Goal: Understand process/instructions: Learn how to perform a task or action

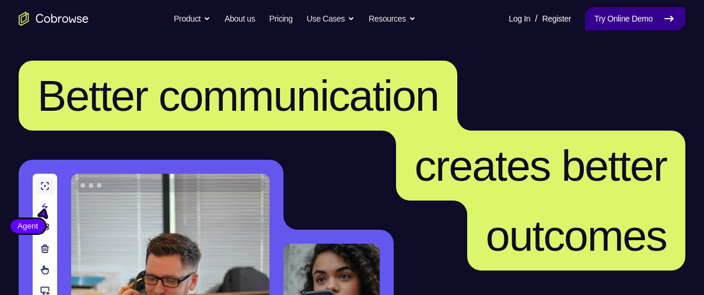
click at [675, 23] on icon at bounding box center [669, 19] width 14 height 14
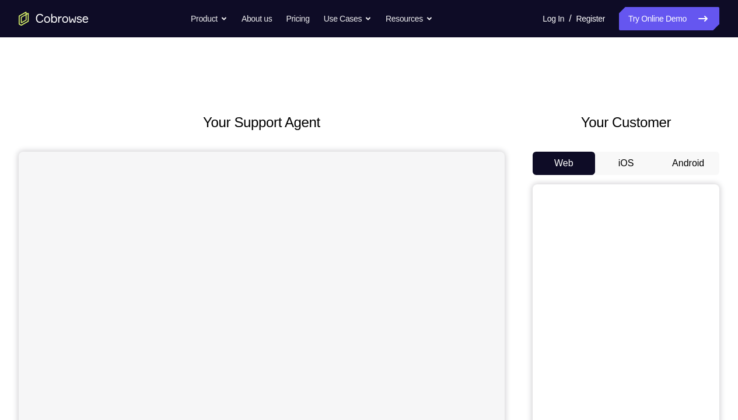
click at [673, 169] on button "Android" at bounding box center [688, 163] width 62 height 23
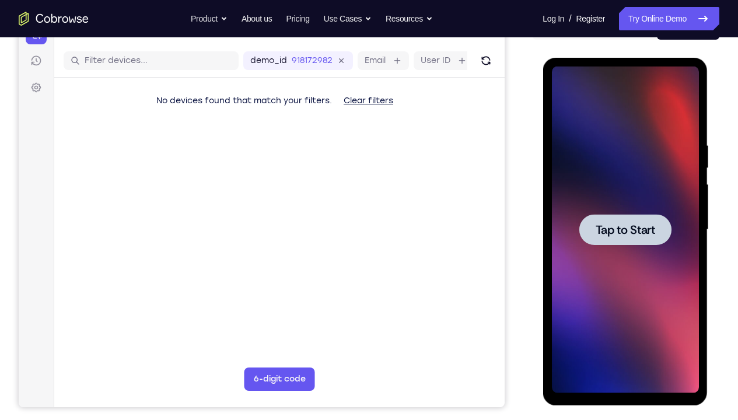
drag, startPoint x: 1215, startPoint y: 226, endPoint x: 640, endPoint y: 203, distance: 575.8
click at [640, 203] on div at bounding box center [624, 230] width 147 height 327
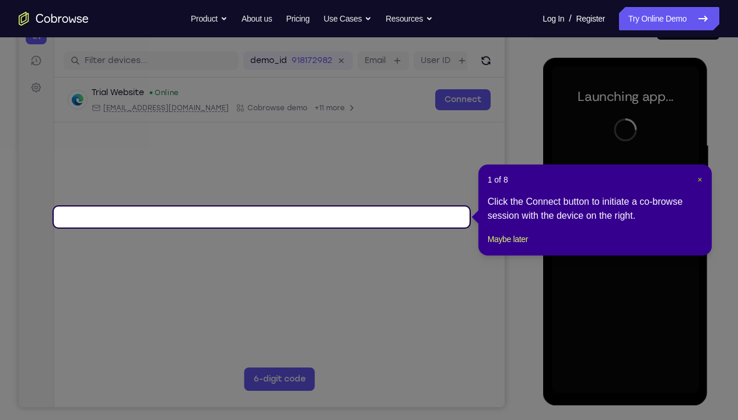
click at [701, 178] on span "×" at bounding box center [699, 179] width 5 height 9
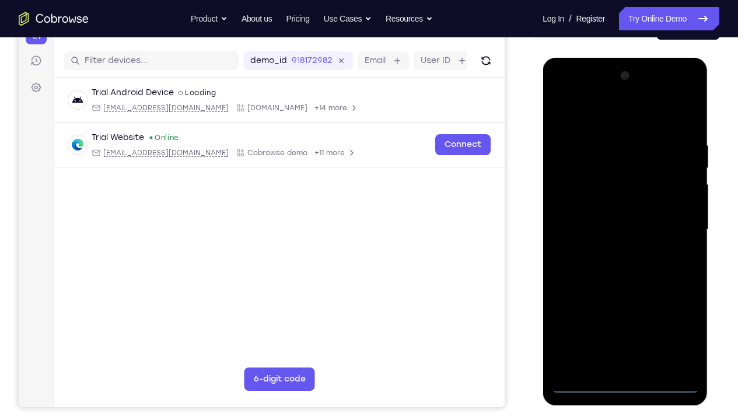
click at [633, 295] on div at bounding box center [624, 230] width 147 height 327
click at [675, 295] on div at bounding box center [624, 230] width 147 height 327
click at [616, 118] on div at bounding box center [624, 230] width 147 height 327
click at [666, 228] on div at bounding box center [624, 230] width 147 height 327
click at [611, 253] on div at bounding box center [624, 230] width 147 height 327
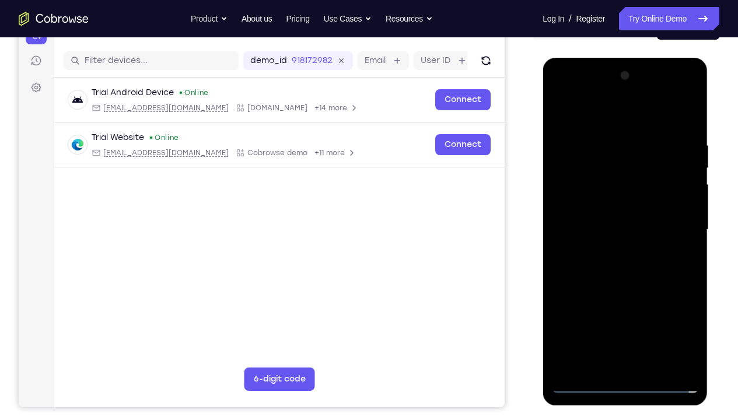
click at [632, 209] on div at bounding box center [624, 230] width 147 height 327
click at [623, 223] on div at bounding box center [624, 230] width 147 height 327
click at [634, 252] on div at bounding box center [624, 230] width 147 height 327
click at [626, 205] on div at bounding box center [624, 230] width 147 height 327
drag, startPoint x: 626, startPoint y: 104, endPoint x: 626, endPoint y: 41, distance: 63.0
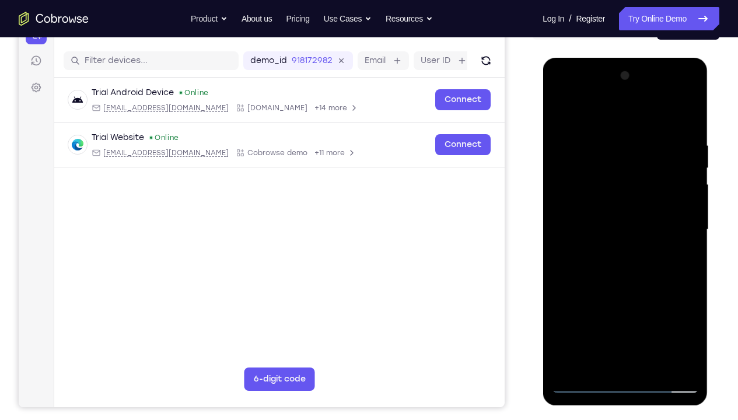
click at [626, 58] on html "Online web based iOS Simulators and Android Emulators. Run iPhone, iPad, Mobile…" at bounding box center [626, 233] width 166 height 350
drag, startPoint x: 656, startPoint y: 295, endPoint x: 661, endPoint y: 249, distance: 47.0
click at [661, 249] on div at bounding box center [624, 230] width 147 height 327
click at [562, 295] on div at bounding box center [624, 230] width 147 height 327
click at [690, 113] on div at bounding box center [624, 230] width 147 height 327
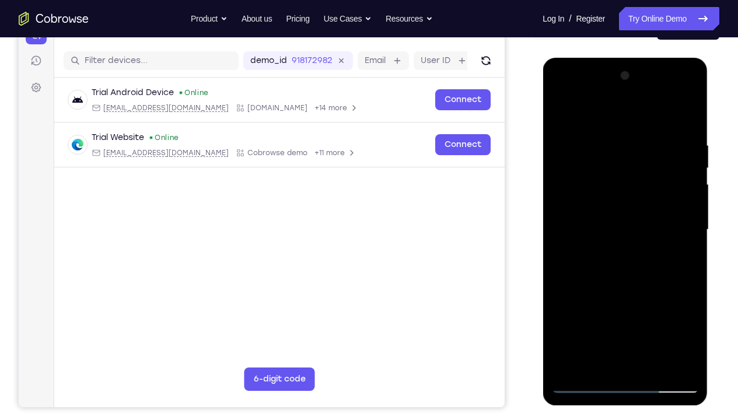
click at [692, 295] on div at bounding box center [624, 230] width 147 height 327
click at [575, 295] on div at bounding box center [624, 230] width 147 height 327
click at [550, 235] on div at bounding box center [625, 232] width 165 height 348
click at [602, 137] on div at bounding box center [624, 230] width 147 height 327
click at [659, 116] on div at bounding box center [624, 230] width 147 height 327
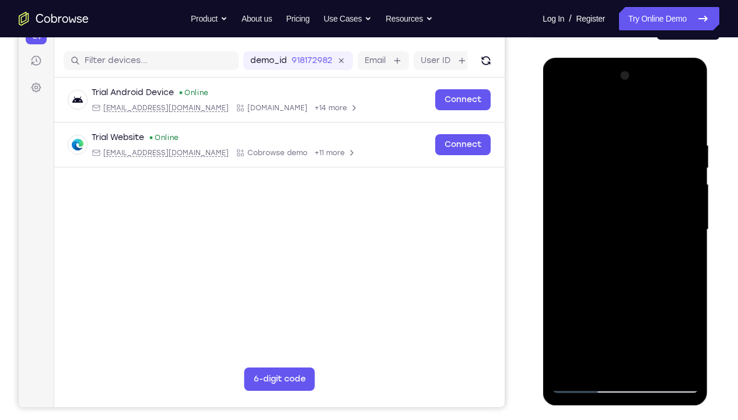
click at [672, 295] on div at bounding box center [624, 230] width 147 height 327
click at [674, 208] on div at bounding box center [624, 230] width 147 height 327
click at [679, 217] on div at bounding box center [624, 230] width 147 height 327
click at [682, 242] on div at bounding box center [624, 230] width 147 height 327
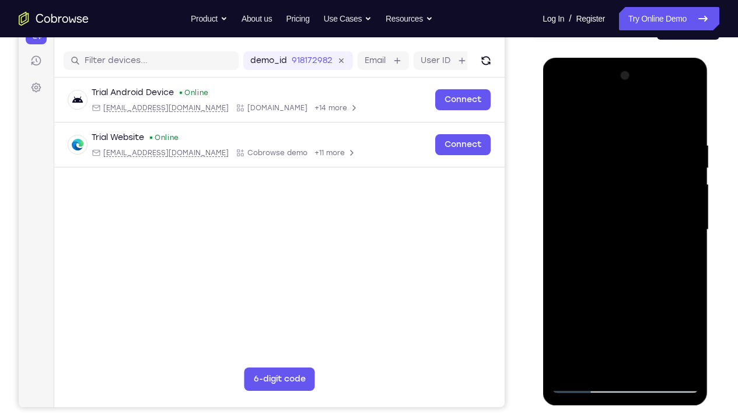
click at [682, 242] on div at bounding box center [624, 230] width 147 height 327
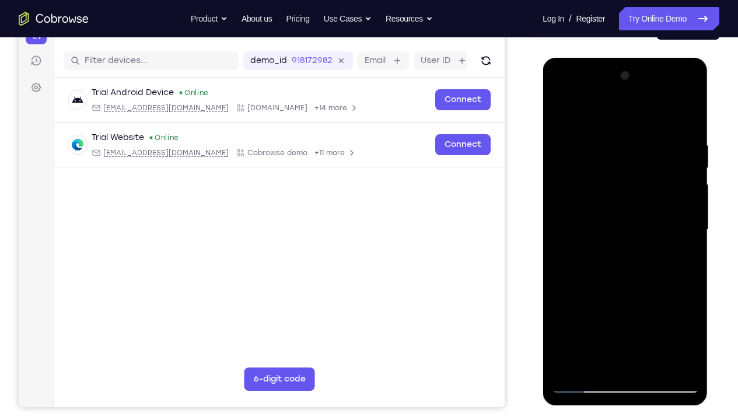
click at [680, 195] on div at bounding box center [624, 230] width 147 height 327
click at [693, 204] on div at bounding box center [624, 230] width 147 height 327
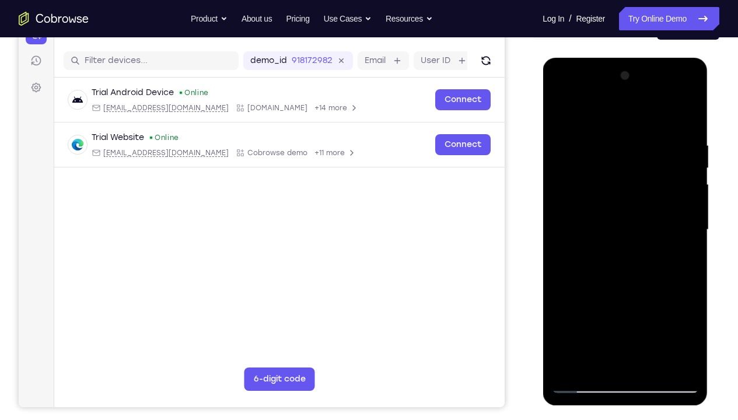
click at [687, 111] on div at bounding box center [624, 230] width 147 height 327
click at [655, 295] on div at bounding box center [624, 230] width 147 height 327
click at [632, 293] on div at bounding box center [624, 230] width 147 height 327
click at [635, 203] on div at bounding box center [624, 230] width 147 height 327
drag, startPoint x: 677, startPoint y: 198, endPoint x: 660, endPoint y: 299, distance: 102.5
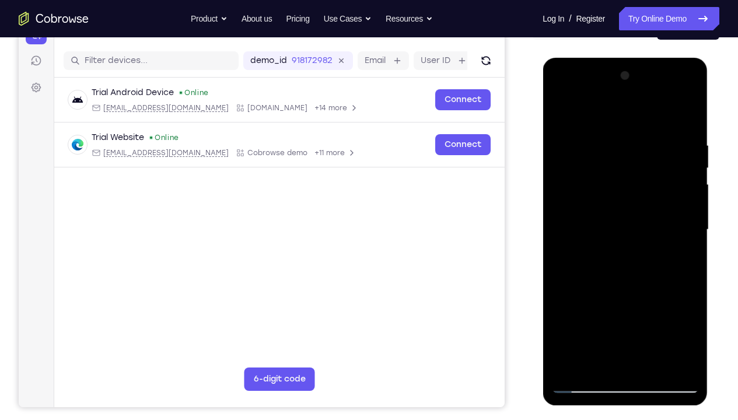
click at [660, 295] on div at bounding box center [624, 230] width 147 height 327
drag, startPoint x: 667, startPoint y: 207, endPoint x: 658, endPoint y: 308, distance: 101.4
click at [658, 295] on div at bounding box center [624, 230] width 147 height 327
drag, startPoint x: 661, startPoint y: 215, endPoint x: 648, endPoint y: 302, distance: 87.9
click at [648, 295] on div at bounding box center [624, 230] width 147 height 327
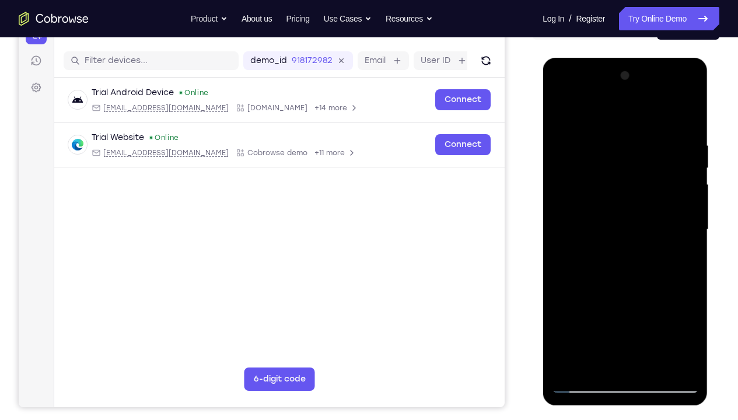
click at [638, 230] on div at bounding box center [624, 230] width 147 height 327
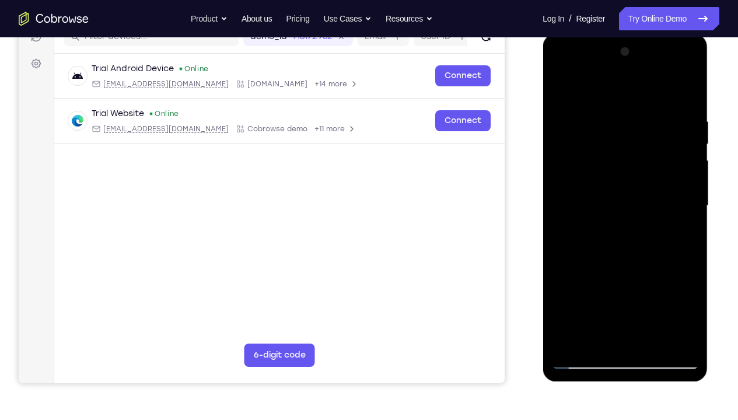
scroll to position [165, 0]
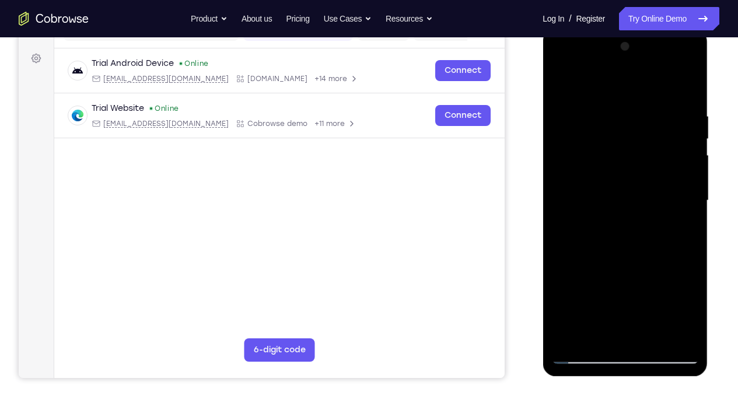
drag, startPoint x: 638, startPoint y: 201, endPoint x: 642, endPoint y: 177, distance: 24.3
click at [642, 177] on div at bounding box center [624, 200] width 147 height 327
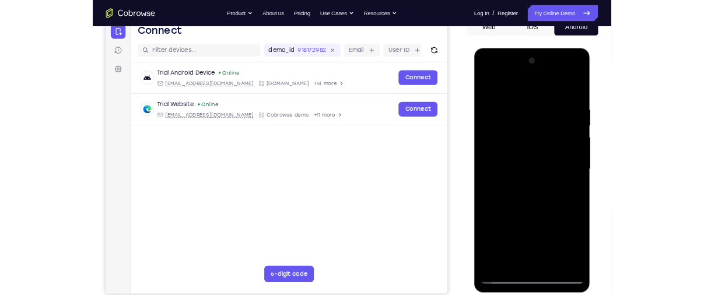
scroll to position [130, 0]
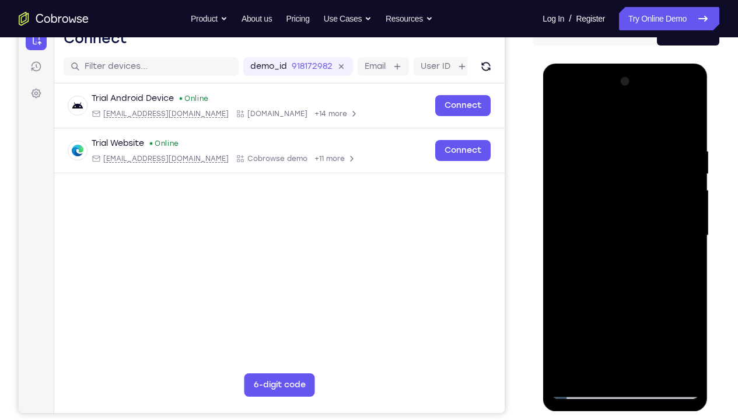
drag, startPoint x: 667, startPoint y: 266, endPoint x: 669, endPoint y: 238, distance: 28.1
click at [669, 238] on div at bounding box center [624, 235] width 147 height 327
click at [634, 197] on div at bounding box center [624, 235] width 147 height 327
click at [677, 192] on div at bounding box center [624, 235] width 147 height 327
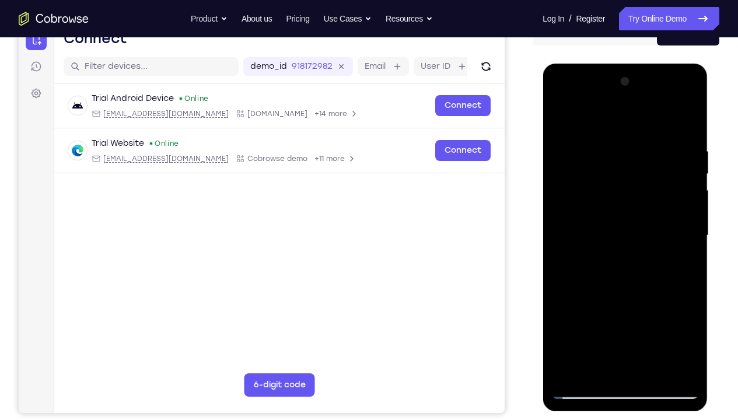
click at [599, 295] on div at bounding box center [624, 235] width 147 height 327
click at [641, 295] on div at bounding box center [624, 235] width 147 height 327
click at [633, 295] on div at bounding box center [624, 235] width 147 height 327
click at [660, 295] on div at bounding box center [624, 235] width 147 height 327
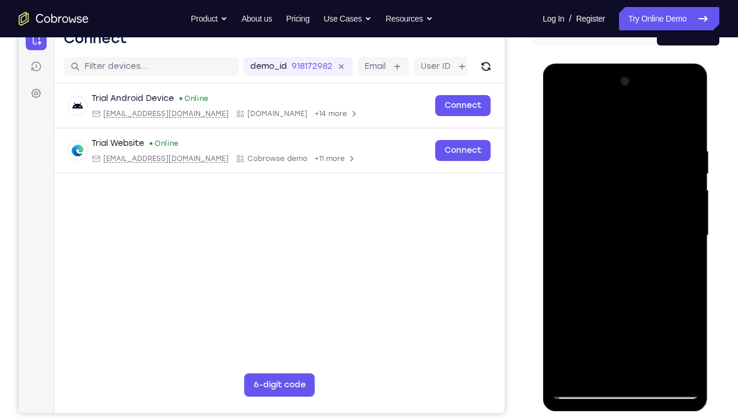
click at [660, 295] on div at bounding box center [624, 235] width 147 height 327
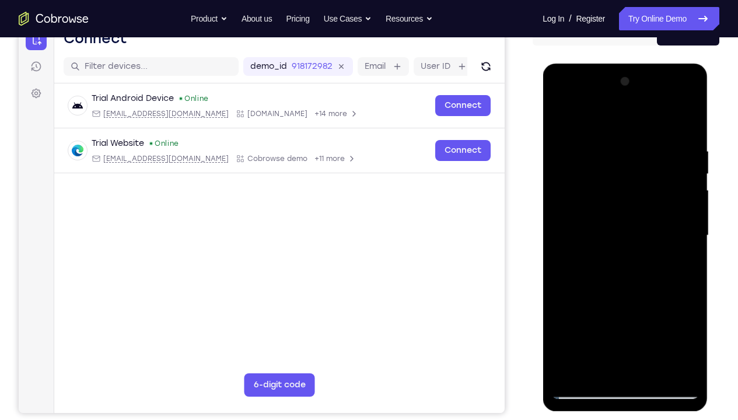
click at [660, 295] on div at bounding box center [624, 235] width 147 height 327
drag, startPoint x: 680, startPoint y: 274, endPoint x: 582, endPoint y: 275, distance: 98.0
click at [582, 275] on div at bounding box center [624, 235] width 147 height 327
click at [680, 276] on div at bounding box center [624, 235] width 147 height 327
click at [561, 295] on div at bounding box center [624, 235] width 147 height 327
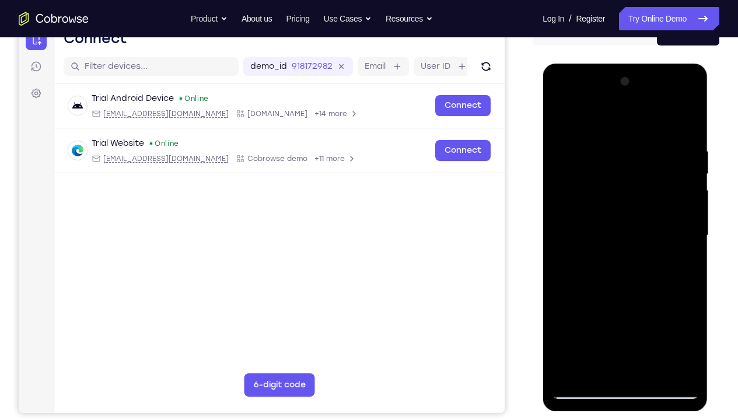
click at [561, 295] on div at bounding box center [624, 235] width 147 height 327
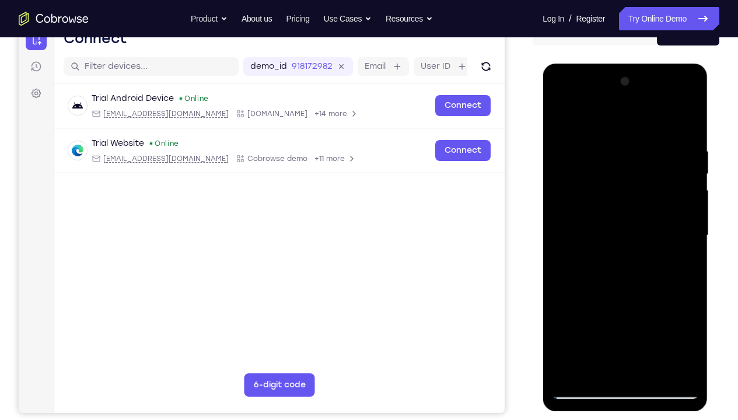
click at [561, 295] on div at bounding box center [624, 235] width 147 height 327
drag, startPoint x: 642, startPoint y: 165, endPoint x: 621, endPoint y: 231, distance: 69.4
click at [621, 231] on div at bounding box center [624, 235] width 147 height 327
drag, startPoint x: 649, startPoint y: 181, endPoint x: 628, endPoint y: 251, distance: 72.9
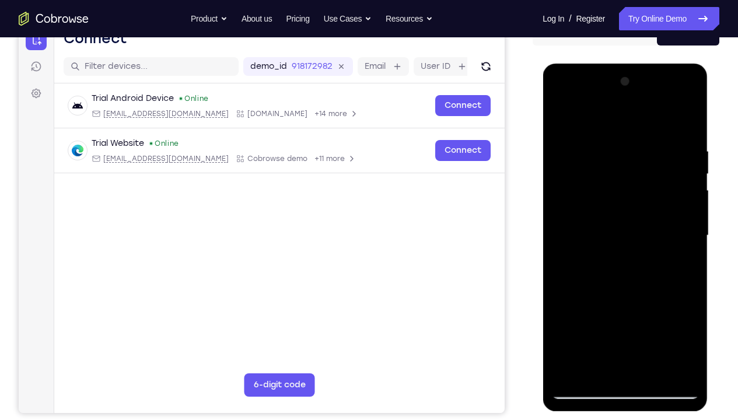
click at [628, 251] on div at bounding box center [624, 235] width 147 height 327
drag, startPoint x: 648, startPoint y: 148, endPoint x: 633, endPoint y: 210, distance: 63.7
click at [633, 210] on div at bounding box center [624, 235] width 147 height 327
drag, startPoint x: 670, startPoint y: 160, endPoint x: 658, endPoint y: 240, distance: 81.5
click at [658, 240] on div at bounding box center [624, 235] width 147 height 327
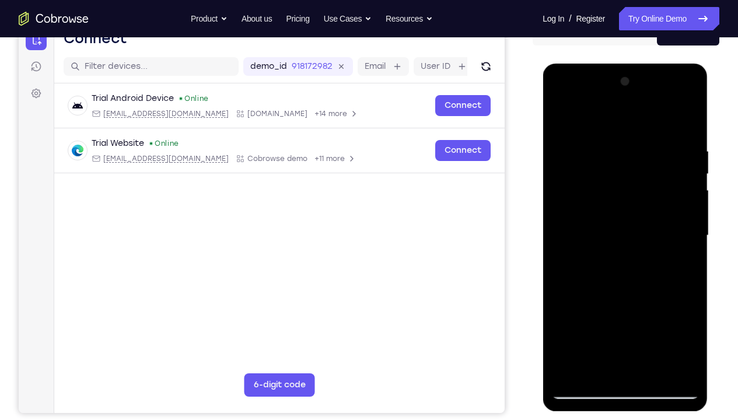
click at [650, 64] on div at bounding box center [625, 64] width 165 height 0
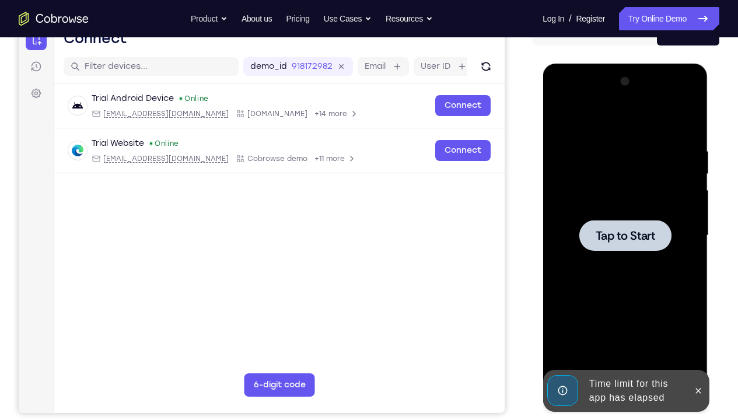
click at [650, 199] on div at bounding box center [624, 235] width 147 height 327
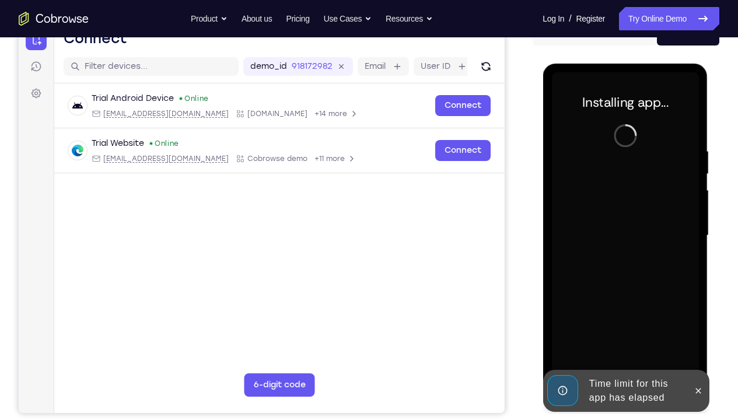
click at [661, 295] on div "Time limit for this app has elapsed" at bounding box center [635, 390] width 102 height 37
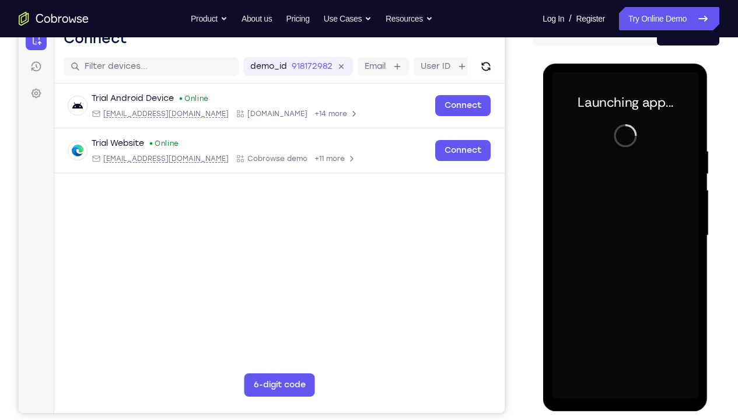
click at [645, 295] on div at bounding box center [624, 235] width 147 height 327
click at [614, 295] on div at bounding box center [624, 235] width 147 height 327
click at [626, 295] on div at bounding box center [624, 235] width 147 height 327
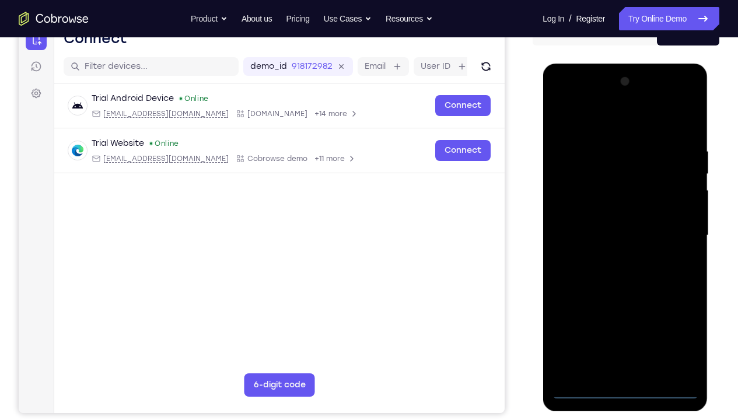
click at [626, 295] on div at bounding box center [624, 235] width 147 height 327
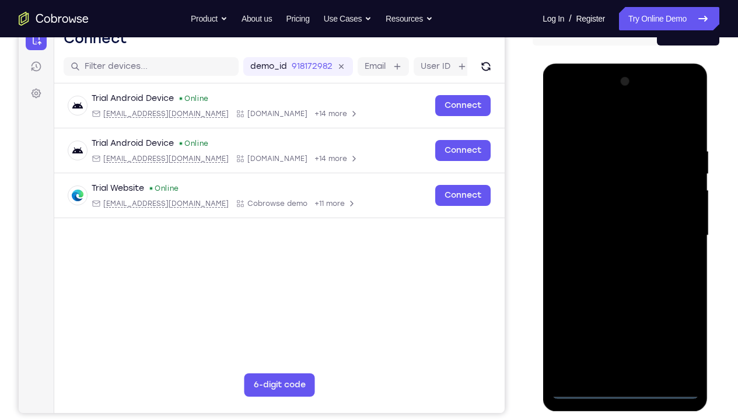
click at [681, 295] on div at bounding box center [624, 235] width 147 height 327
click at [633, 118] on div at bounding box center [624, 235] width 147 height 327
click at [677, 233] on div at bounding box center [624, 235] width 147 height 327
click at [619, 259] on div at bounding box center [624, 235] width 147 height 327
click at [621, 221] on div at bounding box center [624, 235] width 147 height 327
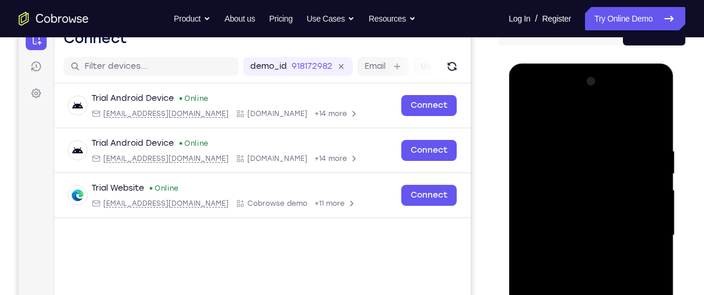
click at [654, 132] on div at bounding box center [591, 235] width 147 height 327
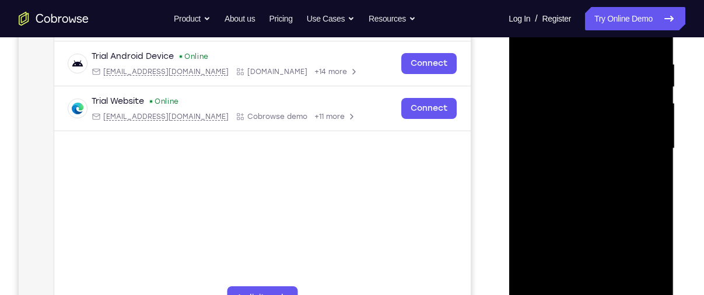
scroll to position [216, 0]
click at [624, 210] on div at bounding box center [591, 149] width 147 height 327
click at [654, 201] on div at bounding box center [591, 149] width 147 height 327
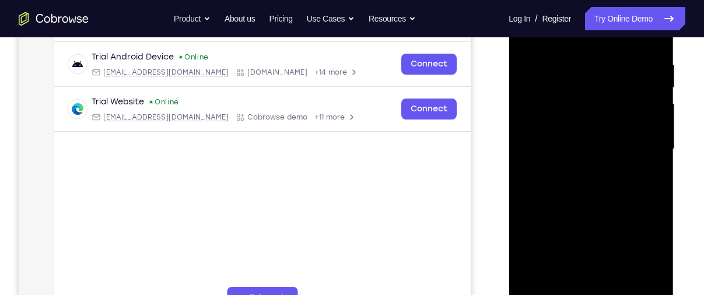
click at [654, 201] on div at bounding box center [591, 149] width 147 height 327
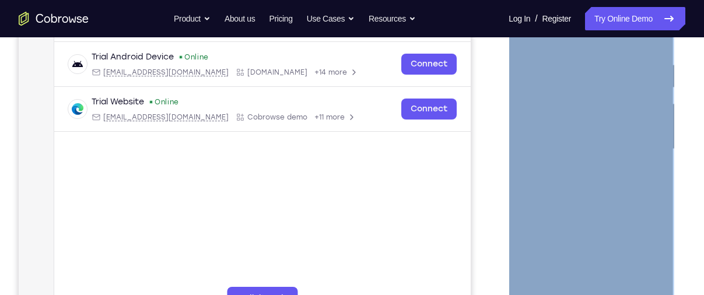
click at [660, 202] on div at bounding box center [591, 151] width 165 height 348
click at [660, 202] on div at bounding box center [591, 149] width 147 height 327
click at [670, 211] on div at bounding box center [591, 151] width 165 height 348
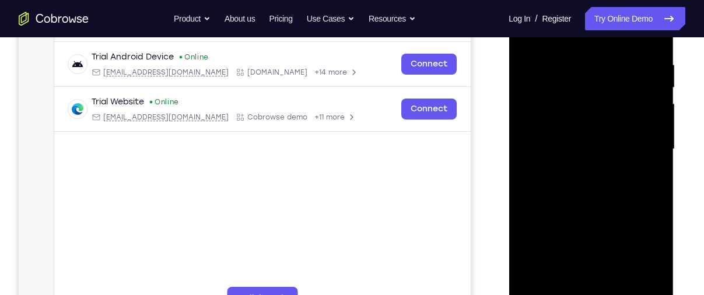
click at [658, 201] on div at bounding box center [591, 149] width 147 height 327
click at [568, 53] on div at bounding box center [591, 149] width 147 height 327
click at [655, 191] on div at bounding box center [591, 149] width 147 height 327
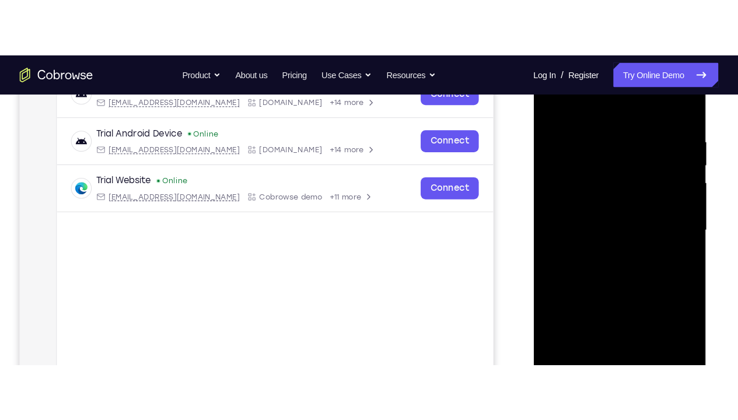
scroll to position [210, 0]
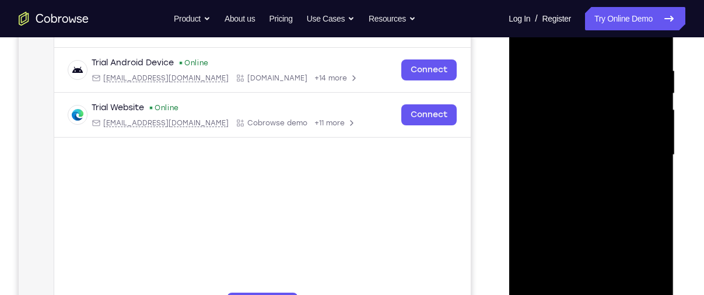
click at [655, 191] on div at bounding box center [591, 155] width 147 height 327
click at [648, 45] on div at bounding box center [591, 155] width 147 height 327
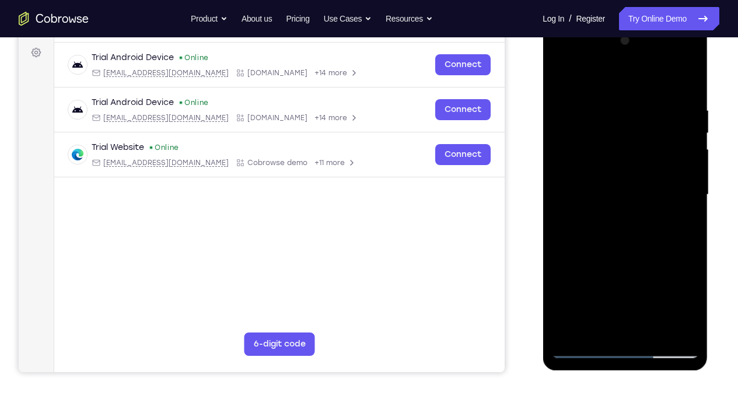
click at [655, 295] on div at bounding box center [624, 195] width 147 height 327
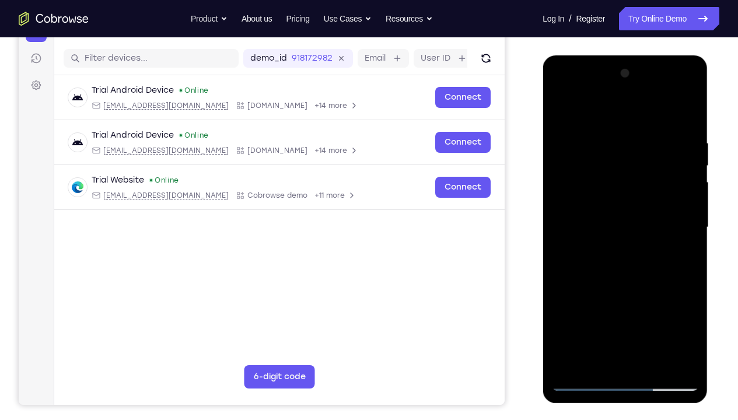
scroll to position [137, 0]
click at [606, 291] on div at bounding box center [624, 228] width 147 height 327
click at [612, 205] on div at bounding box center [624, 228] width 147 height 327
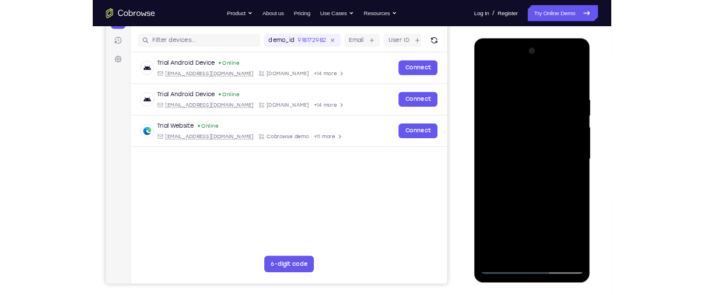
scroll to position [139, 0]
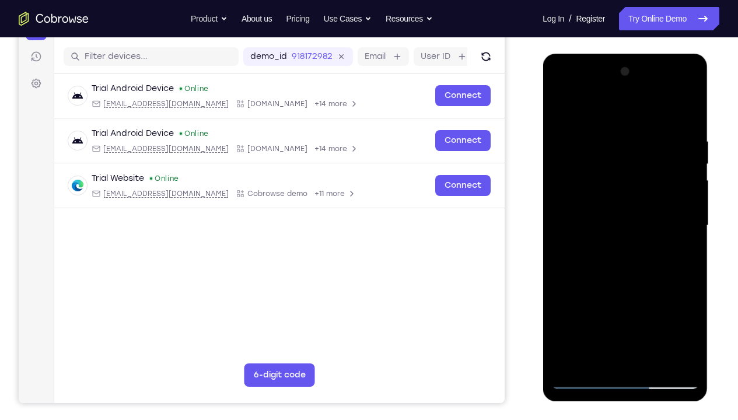
drag, startPoint x: 646, startPoint y: 213, endPoint x: 637, endPoint y: 303, distance: 90.3
click at [637, 295] on div at bounding box center [624, 225] width 147 height 327
drag, startPoint x: 663, startPoint y: 225, endPoint x: 655, endPoint y: 326, distance: 101.8
click at [655, 295] on div at bounding box center [624, 225] width 147 height 327
drag, startPoint x: 655, startPoint y: 326, endPoint x: 661, endPoint y: 270, distance: 56.3
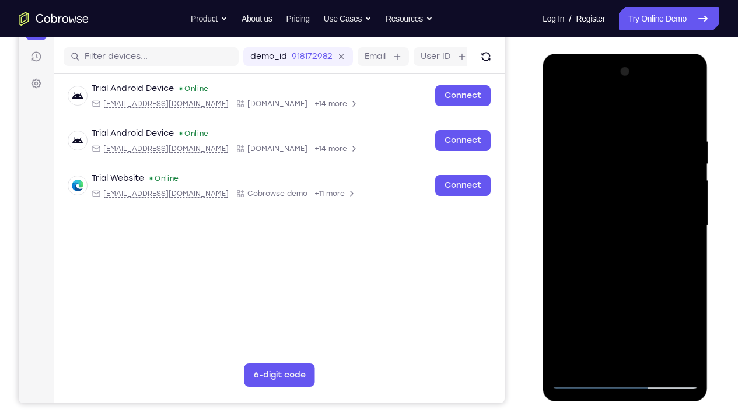
click at [661, 270] on div at bounding box center [624, 225] width 147 height 327
click at [619, 240] on div at bounding box center [624, 225] width 147 height 327
click at [690, 295] on div at bounding box center [624, 225] width 147 height 327
click at [561, 111] on div at bounding box center [624, 225] width 147 height 327
drag, startPoint x: 648, startPoint y: 284, endPoint x: 657, endPoint y: 224, distance: 60.8
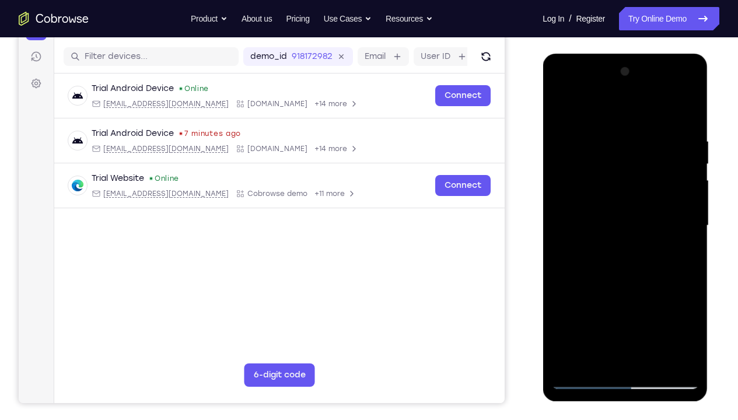
click at [657, 224] on div at bounding box center [624, 225] width 147 height 327
click at [656, 251] on div at bounding box center [624, 225] width 147 height 327
click at [557, 226] on div at bounding box center [624, 225] width 147 height 327
click at [652, 295] on div at bounding box center [624, 225] width 147 height 327
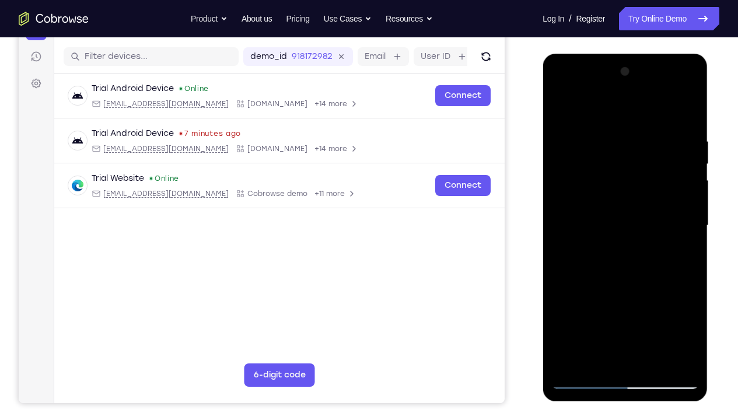
click at [629, 194] on div at bounding box center [624, 225] width 147 height 327
drag, startPoint x: 658, startPoint y: 189, endPoint x: 648, endPoint y: 266, distance: 77.7
click at [648, 266] on div at bounding box center [624, 225] width 147 height 327
click at [625, 275] on div at bounding box center [624, 225] width 147 height 327
click at [558, 109] on div at bounding box center [624, 225] width 147 height 327
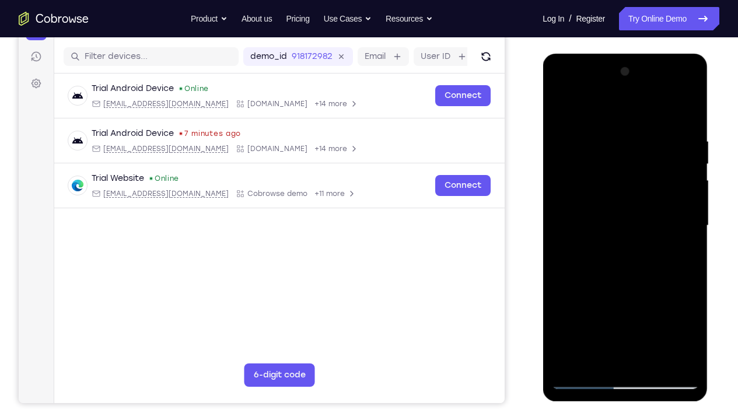
click at [656, 295] on div at bounding box center [624, 225] width 147 height 327
click at [635, 192] on div at bounding box center [624, 225] width 147 height 327
click at [591, 295] on div at bounding box center [624, 225] width 147 height 327
click at [637, 194] on div at bounding box center [624, 225] width 147 height 327
drag, startPoint x: 677, startPoint y: 219, endPoint x: 673, endPoint y: 248, distance: 29.5
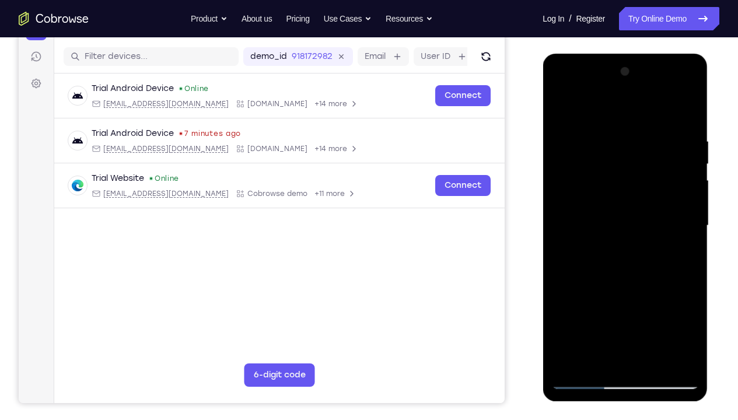
click at [673, 248] on div at bounding box center [624, 225] width 147 height 327
click at [647, 295] on div at bounding box center [624, 225] width 147 height 327
drag, startPoint x: 664, startPoint y: 215, endPoint x: 657, endPoint y: 340, distance: 125.1
click at [657, 295] on div at bounding box center [624, 225] width 147 height 327
click at [666, 176] on div at bounding box center [624, 225] width 147 height 327
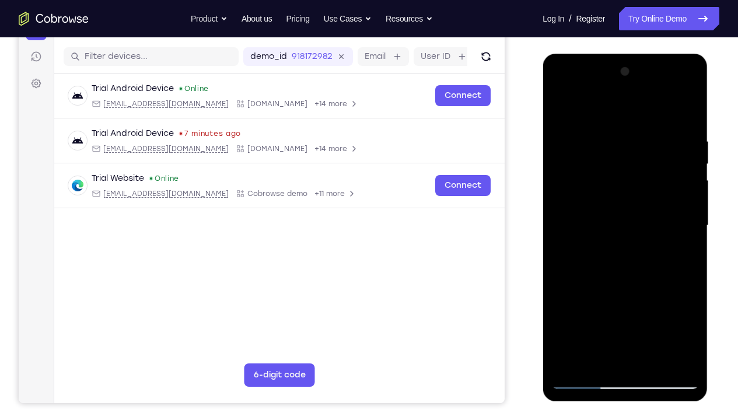
click at [659, 205] on div at bounding box center [624, 225] width 147 height 327
click at [599, 295] on div at bounding box center [624, 225] width 147 height 327
click at [659, 295] on div at bounding box center [624, 225] width 147 height 327
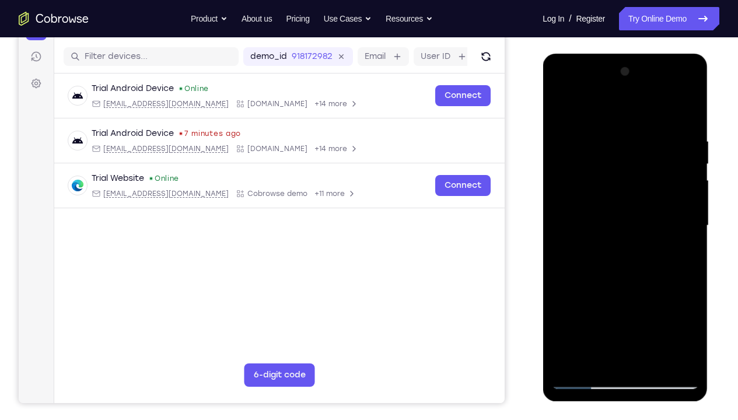
click at [659, 295] on div at bounding box center [624, 225] width 147 height 327
drag, startPoint x: 677, startPoint y: 162, endPoint x: 675, endPoint y: 219, distance: 57.2
click at [675, 219] on div at bounding box center [624, 225] width 147 height 327
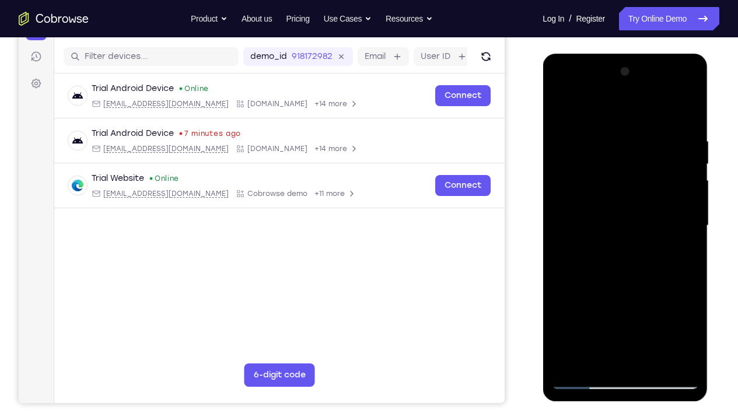
drag, startPoint x: 673, startPoint y: 156, endPoint x: 663, endPoint y: 204, distance: 48.7
click at [663, 204] on div at bounding box center [624, 225] width 147 height 327
drag, startPoint x: 663, startPoint y: 153, endPoint x: 663, endPoint y: 190, distance: 36.2
click at [663, 190] on div at bounding box center [624, 225] width 147 height 327
click at [642, 198] on div at bounding box center [624, 225] width 147 height 327
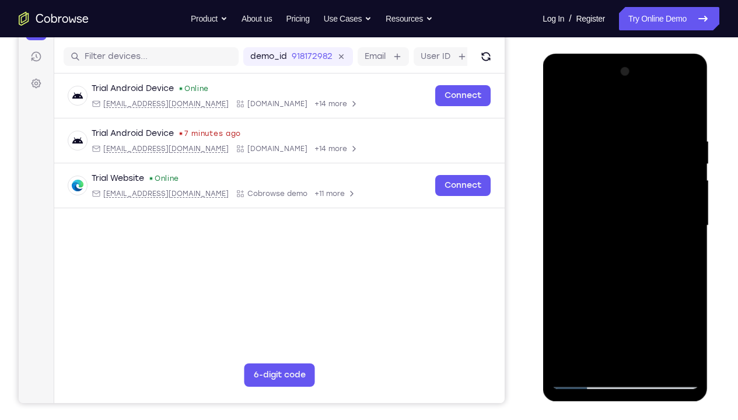
click at [665, 230] on div at bounding box center [624, 225] width 147 height 327
click at [690, 295] on div at bounding box center [624, 225] width 147 height 327
click at [595, 295] on div at bounding box center [624, 225] width 147 height 327
click at [659, 295] on div at bounding box center [624, 225] width 147 height 327
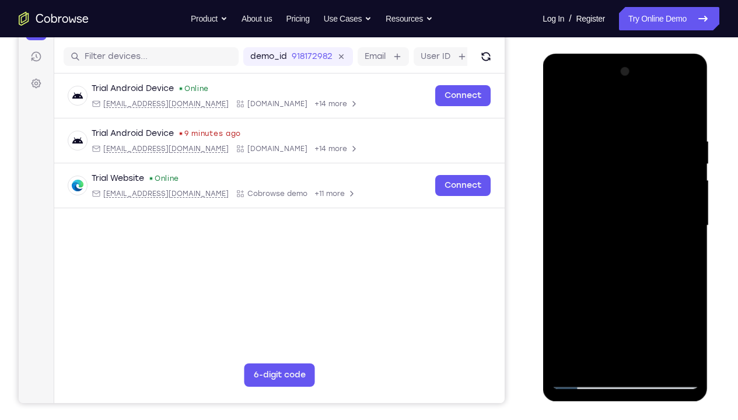
click at [659, 295] on div at bounding box center [624, 225] width 147 height 327
click at [560, 111] on div at bounding box center [624, 225] width 147 height 327
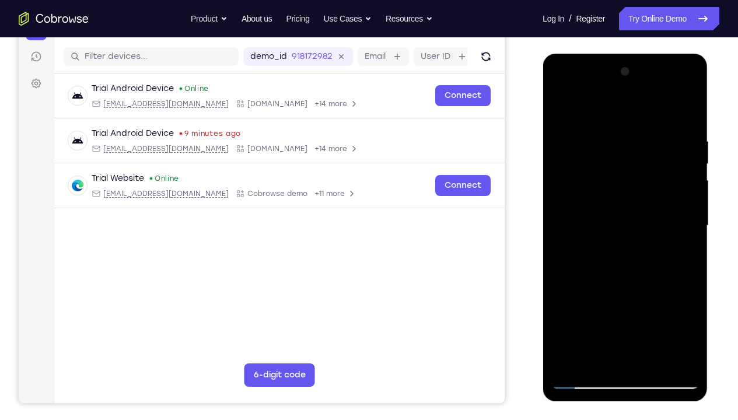
click at [634, 218] on div at bounding box center [624, 225] width 147 height 327
click at [610, 295] on div at bounding box center [624, 225] width 147 height 327
click at [647, 295] on div at bounding box center [624, 225] width 147 height 327
click at [609, 295] on div at bounding box center [624, 225] width 147 height 327
click at [559, 109] on div at bounding box center [624, 225] width 147 height 327
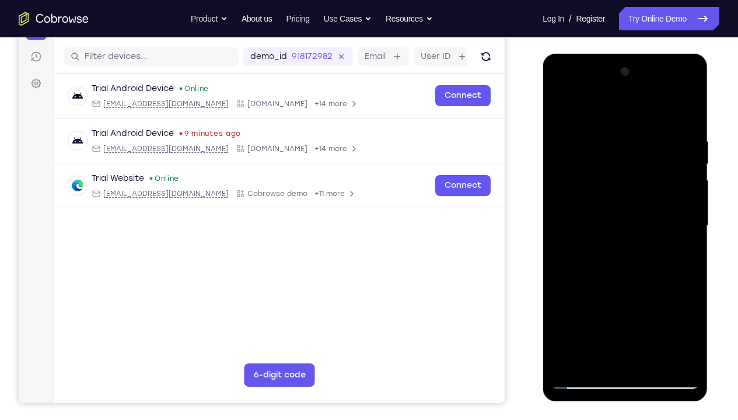
click at [633, 246] on div at bounding box center [624, 225] width 147 height 327
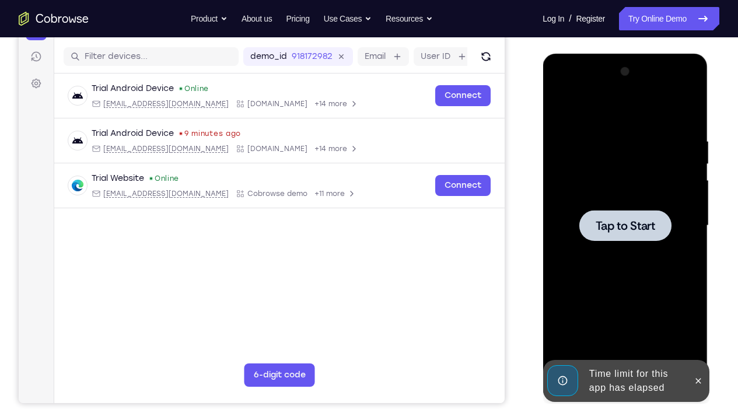
click at [623, 261] on div at bounding box center [624, 225] width 147 height 327
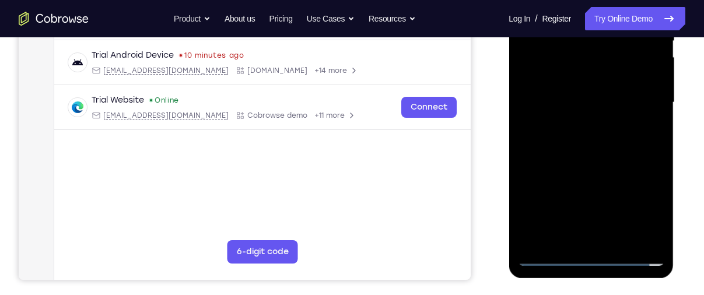
scroll to position [263, 0]
click at [590, 254] on div at bounding box center [591, 102] width 147 height 327
click at [645, 209] on div at bounding box center [591, 102] width 147 height 327
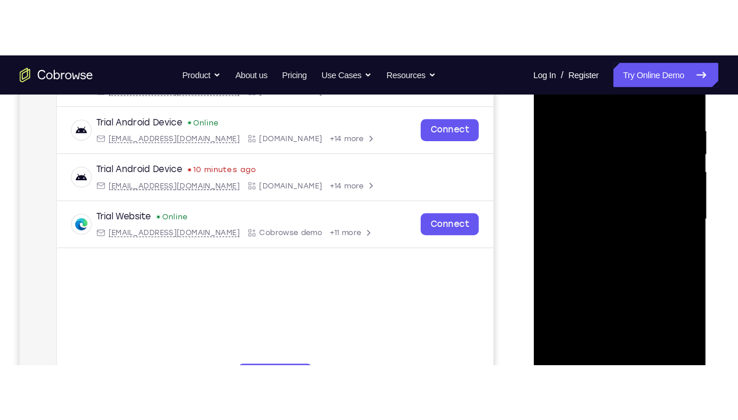
scroll to position [208, 0]
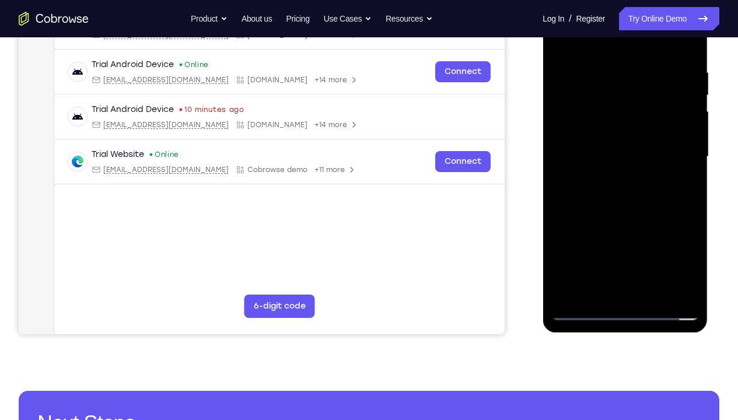
click at [621, 46] on div at bounding box center [624, 157] width 147 height 327
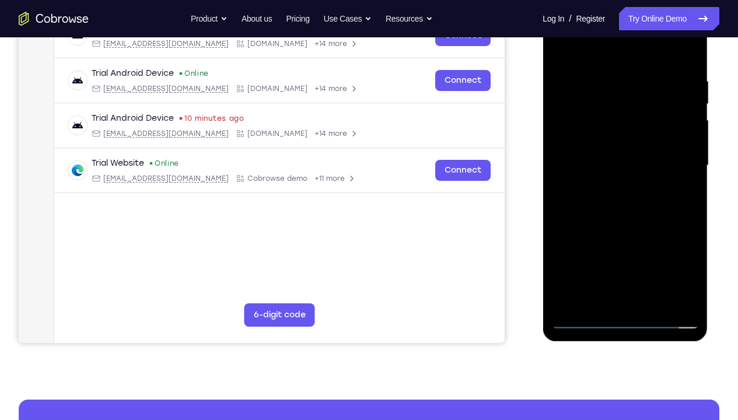
scroll to position [159, 0]
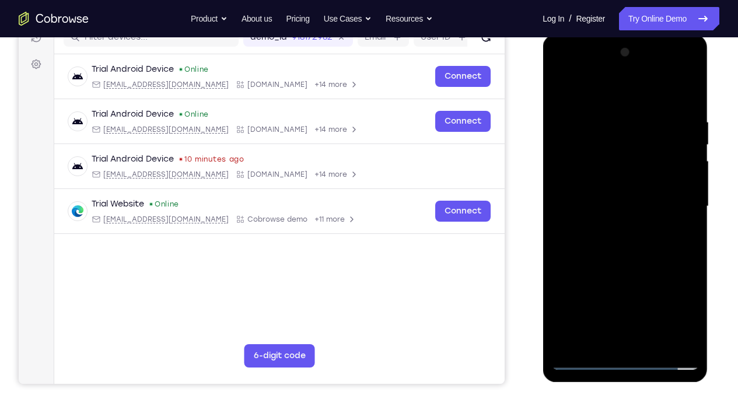
click at [669, 198] on div at bounding box center [624, 206] width 147 height 327
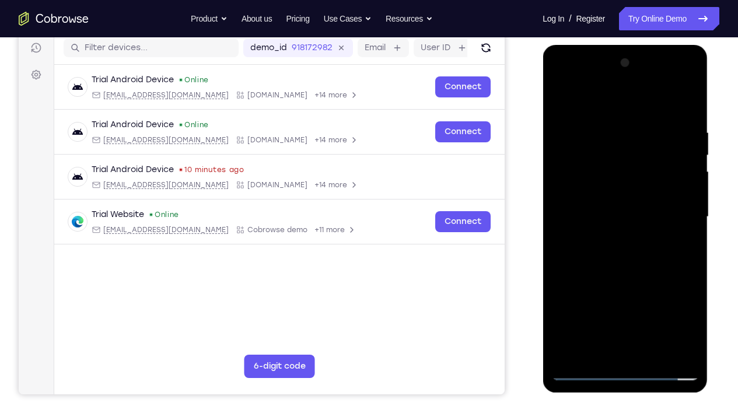
scroll to position [147, 0]
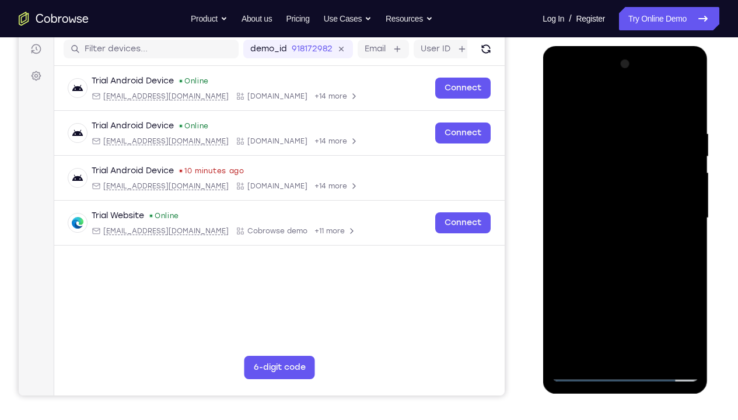
click at [669, 210] on div at bounding box center [624, 218] width 147 height 327
click at [672, 209] on div at bounding box center [624, 218] width 147 height 327
click at [599, 237] on div at bounding box center [624, 218] width 147 height 327
click at [682, 211] on div at bounding box center [624, 218] width 147 height 327
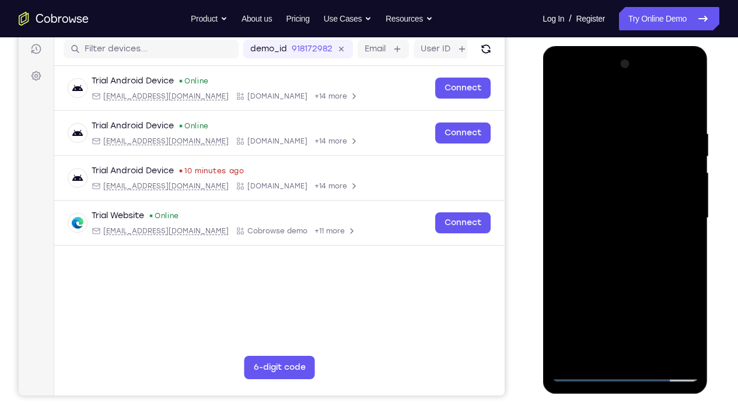
click at [607, 239] on div at bounding box center [624, 218] width 147 height 327
click at [623, 209] on div at bounding box center [624, 218] width 147 height 327
click at [627, 218] on div at bounding box center [624, 218] width 147 height 327
click at [604, 138] on div at bounding box center [624, 218] width 147 height 327
drag, startPoint x: 649, startPoint y: 106, endPoint x: 642, endPoint y: 55, distance: 51.2
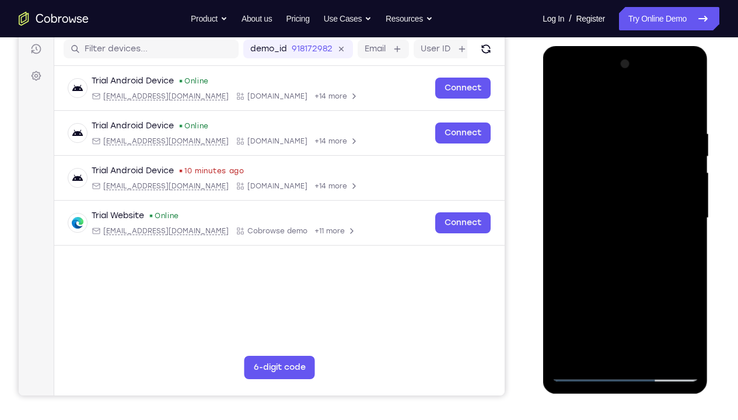
click at [642, 55] on div at bounding box center [624, 218] width 147 height 327
drag, startPoint x: 634, startPoint y: 116, endPoint x: 635, endPoint y: 74, distance: 41.5
click at [635, 74] on div at bounding box center [624, 218] width 147 height 327
click at [692, 120] on div at bounding box center [624, 218] width 147 height 327
click at [613, 131] on div at bounding box center [624, 218] width 147 height 327
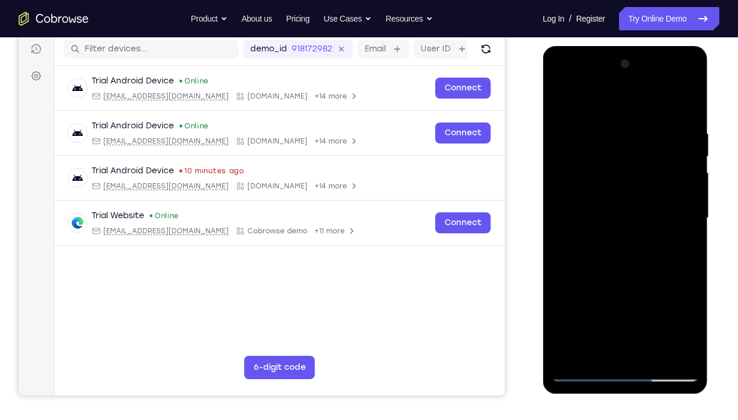
click at [688, 295] on div at bounding box center [624, 218] width 147 height 327
click at [681, 291] on div at bounding box center [624, 218] width 147 height 327
click at [689, 256] on div at bounding box center [624, 218] width 147 height 327
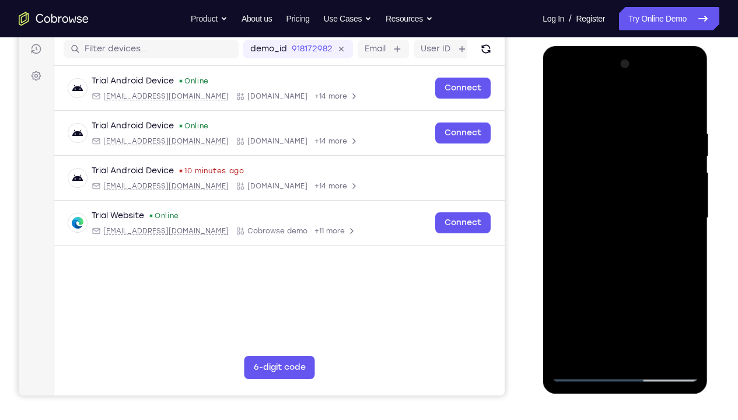
click at [687, 246] on div at bounding box center [624, 218] width 147 height 327
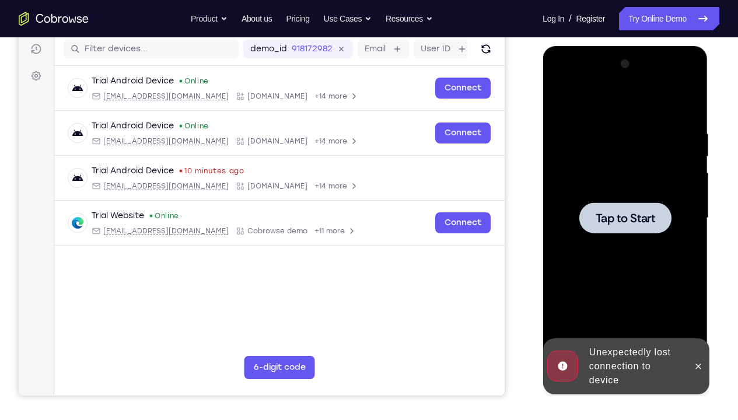
click at [655, 191] on div at bounding box center [624, 218] width 147 height 327
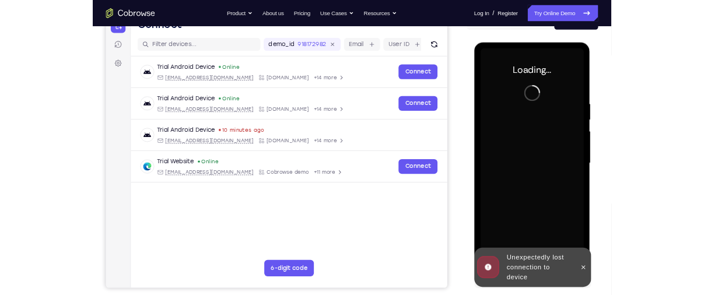
scroll to position [132, 0]
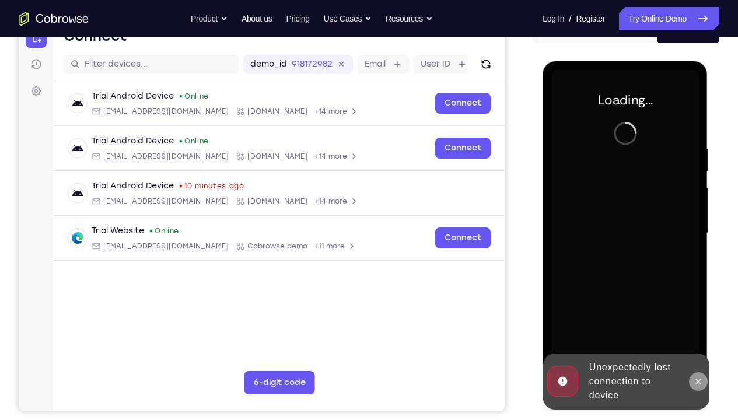
click at [695, 295] on icon at bounding box center [697, 381] width 9 height 9
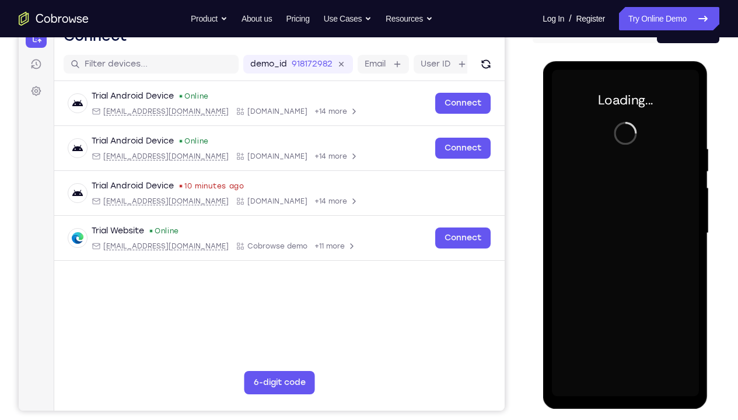
click at [610, 295] on div at bounding box center [624, 233] width 147 height 327
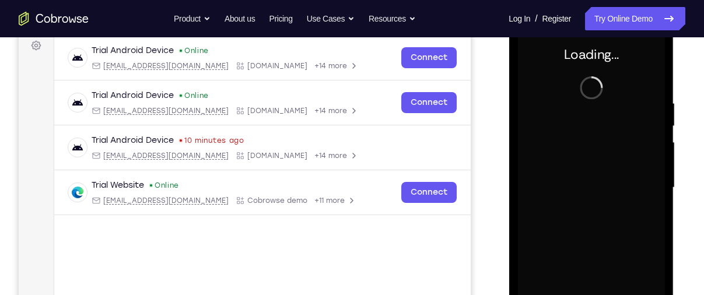
scroll to position [176, 0]
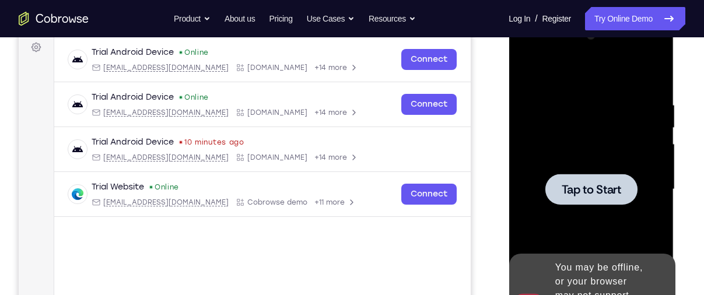
click at [589, 153] on div at bounding box center [591, 189] width 147 height 327
click at [593, 180] on div at bounding box center [591, 189] width 92 height 31
click at [611, 206] on div at bounding box center [591, 189] width 147 height 327
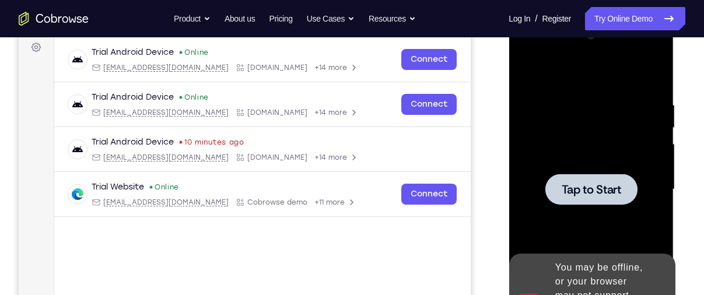
drag, startPoint x: 611, startPoint y: 206, endPoint x: 595, endPoint y: 201, distance: 16.4
click at [595, 201] on div at bounding box center [591, 189] width 92 height 31
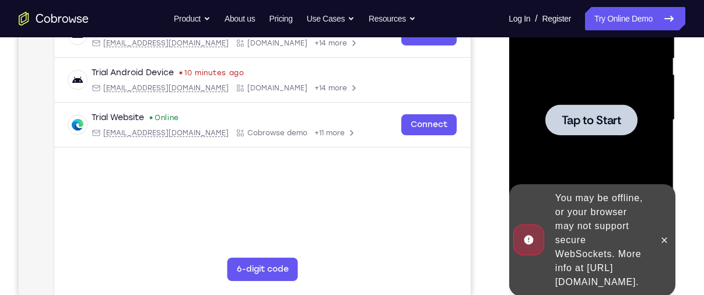
scroll to position [275, 0]
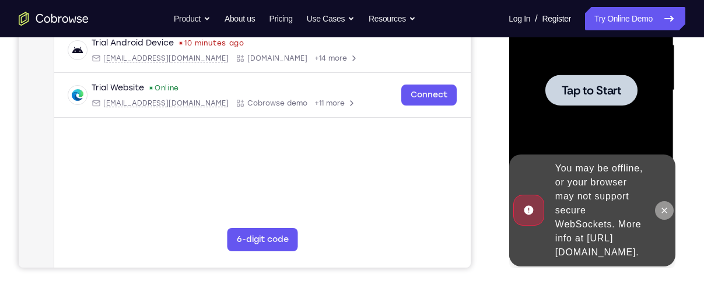
click at [666, 206] on icon at bounding box center [663, 210] width 9 height 9
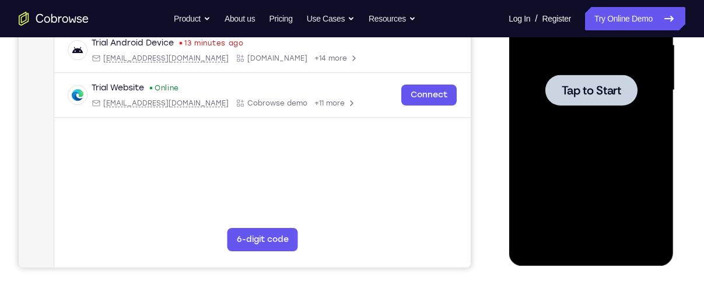
click at [560, 121] on div at bounding box center [591, 90] width 147 height 327
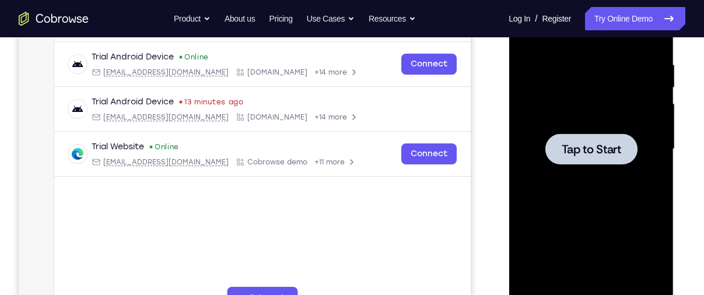
scroll to position [204, 0]
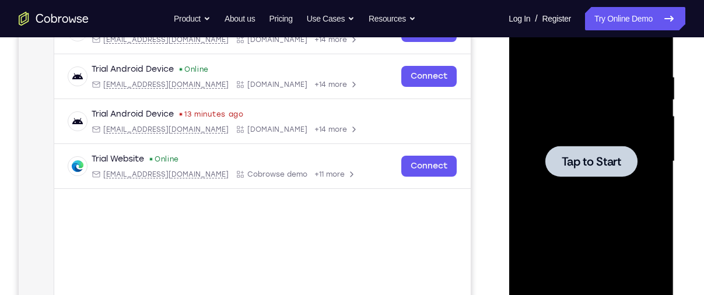
click at [560, 121] on div at bounding box center [591, 161] width 147 height 327
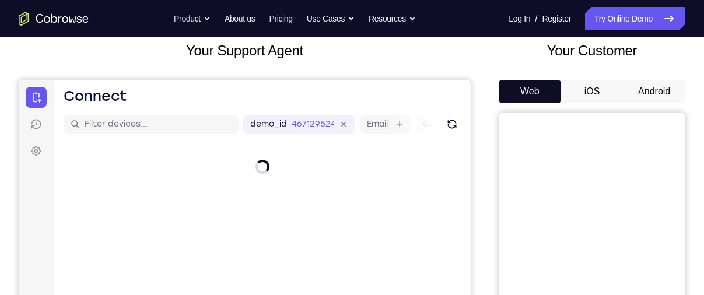
scroll to position [46, 0]
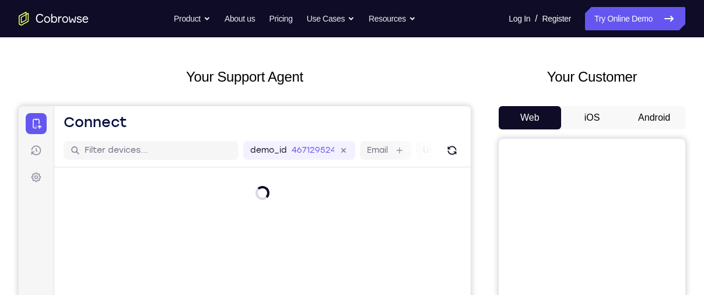
click at [668, 109] on button "Android" at bounding box center [654, 117] width 62 height 23
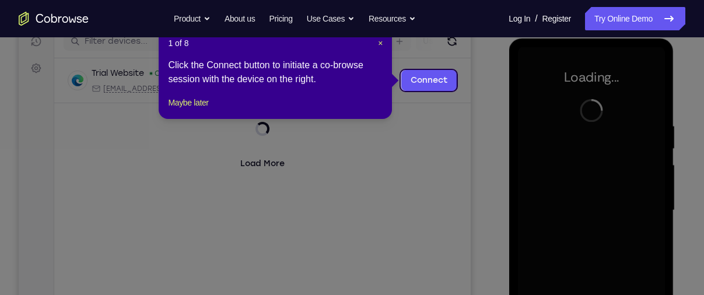
scroll to position [154, 0]
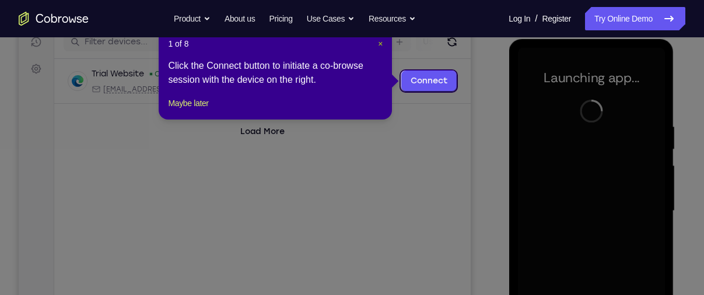
click at [381, 41] on span "×" at bounding box center [380, 43] width 5 height 9
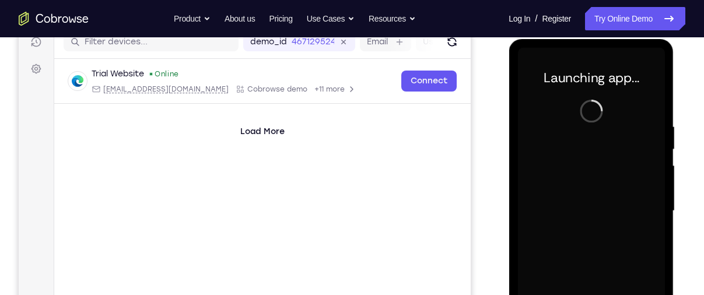
click at [568, 146] on div at bounding box center [591, 211] width 147 height 327
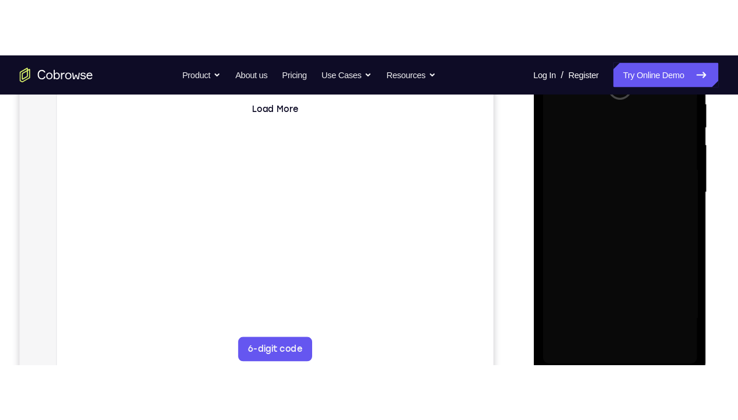
scroll to position [240, 0]
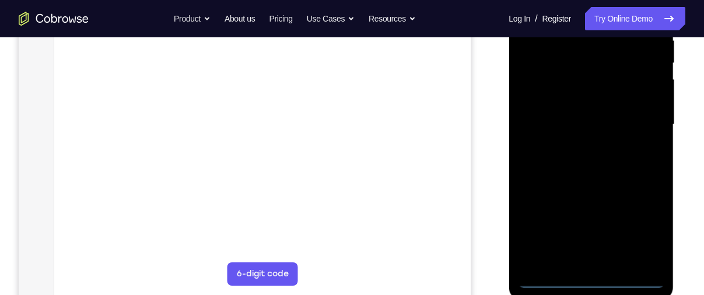
click at [589, 275] on div at bounding box center [591, 124] width 147 height 327
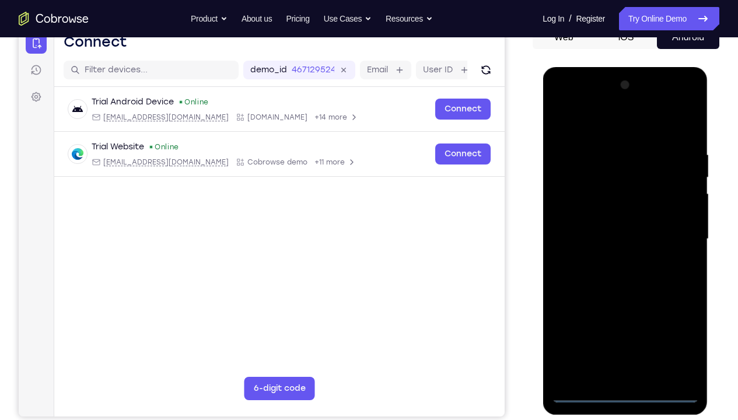
scroll to position [120, 0]
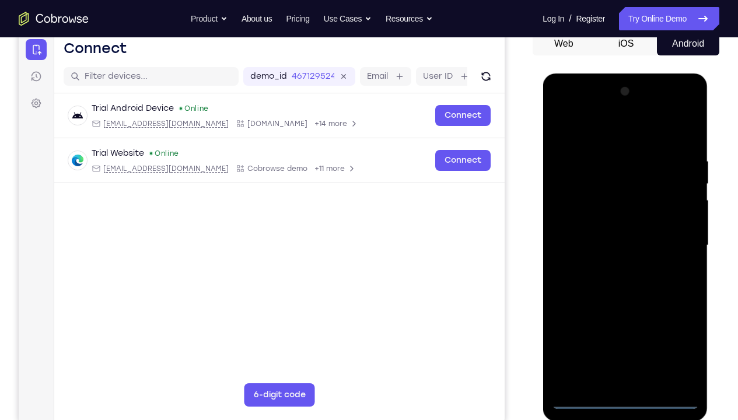
click at [632, 295] on div at bounding box center [624, 245] width 147 height 327
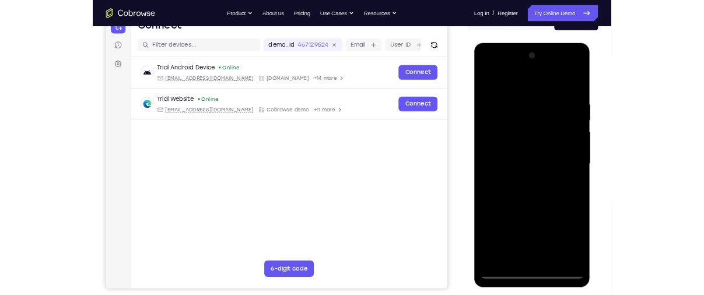
scroll to position [132, 0]
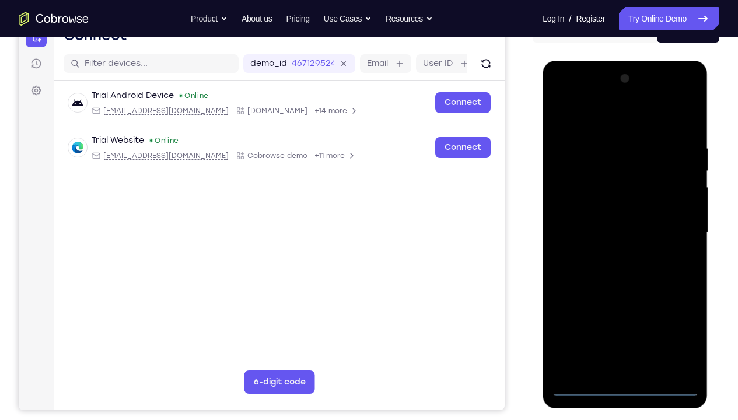
click at [667, 295] on div at bounding box center [624, 232] width 147 height 327
click at [635, 124] on div at bounding box center [624, 232] width 147 height 327
click at [675, 236] on div at bounding box center [624, 232] width 147 height 327
click at [613, 246] on div at bounding box center [624, 232] width 147 height 327
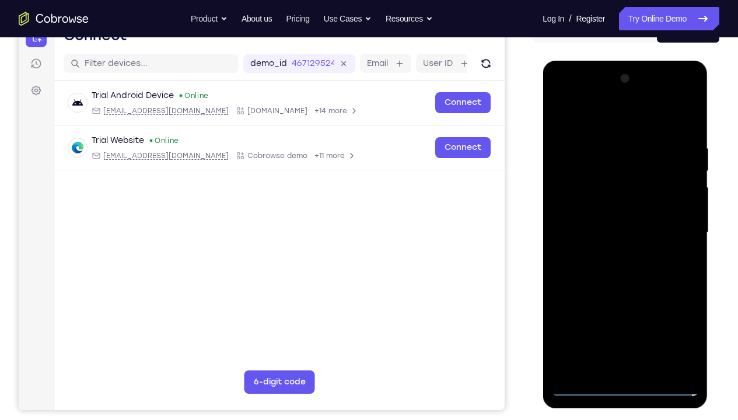
click at [615, 258] on div at bounding box center [624, 232] width 147 height 327
click at [636, 225] on div at bounding box center [624, 232] width 147 height 327
click at [605, 142] on div at bounding box center [624, 232] width 147 height 327
click at [691, 246] on div at bounding box center [624, 232] width 147 height 327
click at [681, 230] on div at bounding box center [624, 232] width 147 height 327
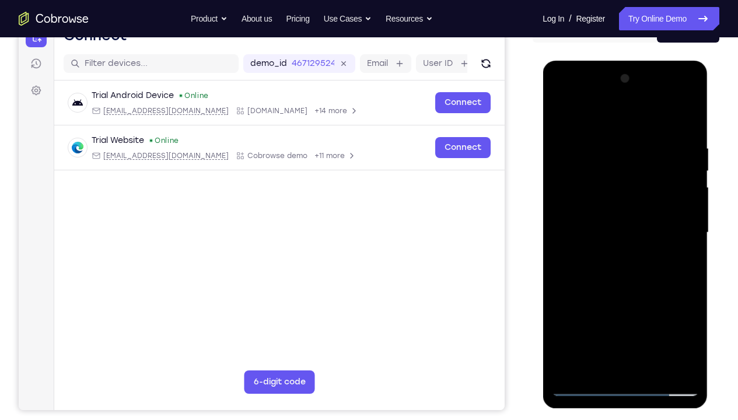
click at [681, 230] on div at bounding box center [624, 232] width 147 height 327
click at [686, 125] on div at bounding box center [624, 232] width 147 height 327
click at [690, 132] on div at bounding box center [624, 232] width 147 height 327
drag, startPoint x: 663, startPoint y: 268, endPoint x: 663, endPoint y: 228, distance: 39.7
click at [663, 228] on div at bounding box center [624, 232] width 147 height 327
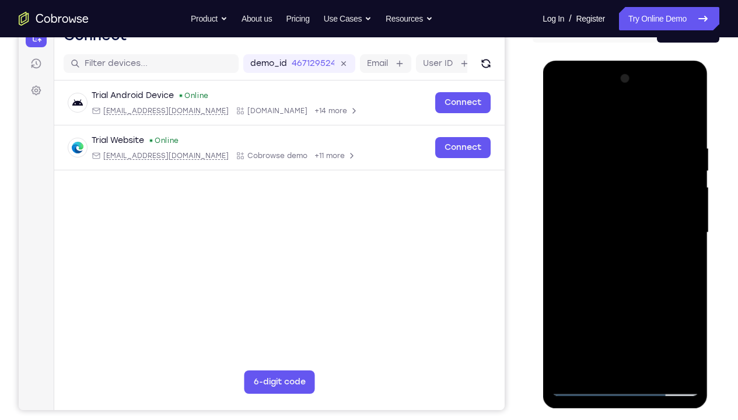
click at [663, 228] on div at bounding box center [624, 232] width 147 height 327
drag, startPoint x: 654, startPoint y: 297, endPoint x: 659, endPoint y: 235, distance: 62.6
click at [659, 235] on div at bounding box center [624, 232] width 147 height 327
drag, startPoint x: 667, startPoint y: 330, endPoint x: 670, endPoint y: 214, distance: 116.2
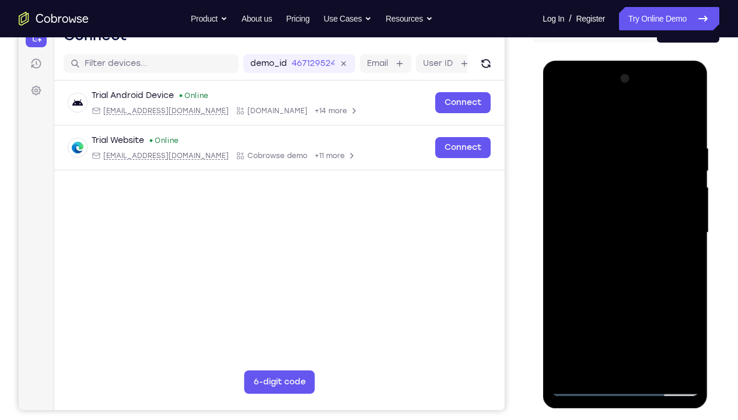
click at [670, 214] on div at bounding box center [624, 232] width 147 height 327
drag, startPoint x: 663, startPoint y: 320, endPoint x: 665, endPoint y: 240, distance: 79.9
click at [665, 240] on div at bounding box center [624, 232] width 147 height 327
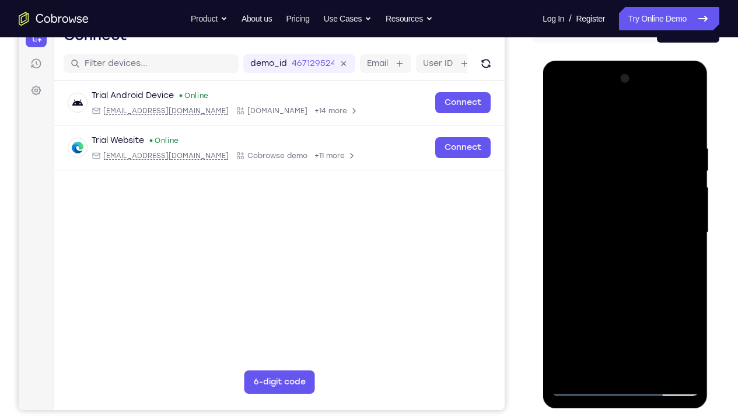
drag, startPoint x: 665, startPoint y: 240, endPoint x: 668, endPoint y: 184, distance: 56.1
click at [668, 184] on div at bounding box center [624, 232] width 147 height 327
drag, startPoint x: 647, startPoint y: 348, endPoint x: 658, endPoint y: 252, distance: 96.3
click at [658, 252] on div at bounding box center [624, 232] width 147 height 327
drag, startPoint x: 665, startPoint y: 326, endPoint x: 668, endPoint y: 222, distance: 103.9
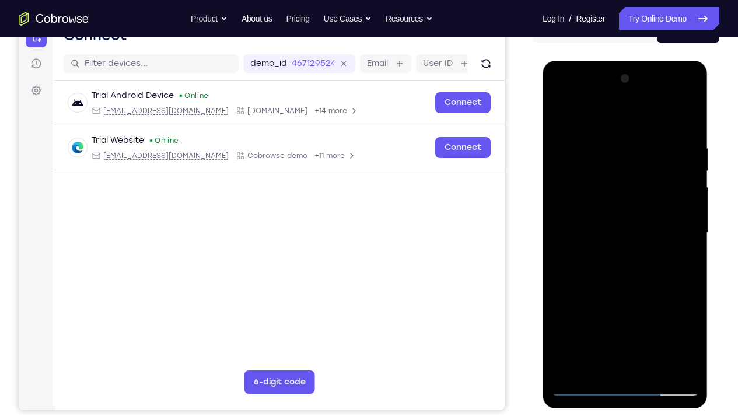
click at [668, 222] on div at bounding box center [624, 232] width 147 height 327
drag, startPoint x: 663, startPoint y: 295, endPoint x: 672, endPoint y: 177, distance: 117.7
click at [672, 177] on div at bounding box center [624, 232] width 147 height 327
drag, startPoint x: 663, startPoint y: 305, endPoint x: 667, endPoint y: 195, distance: 109.8
click at [667, 195] on div at bounding box center [624, 232] width 147 height 327
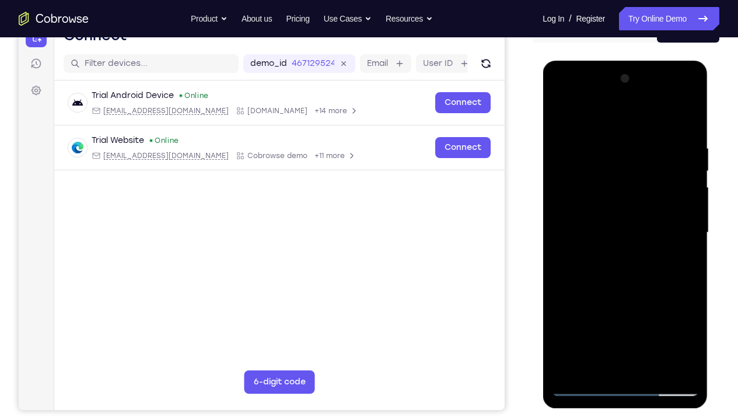
drag, startPoint x: 662, startPoint y: 316, endPoint x: 669, endPoint y: 185, distance: 130.9
click at [669, 185] on div at bounding box center [624, 232] width 147 height 327
click at [693, 175] on div at bounding box center [624, 232] width 147 height 327
click at [687, 170] on div at bounding box center [624, 232] width 147 height 327
drag, startPoint x: 661, startPoint y: 201, endPoint x: 663, endPoint y: 275, distance: 74.2
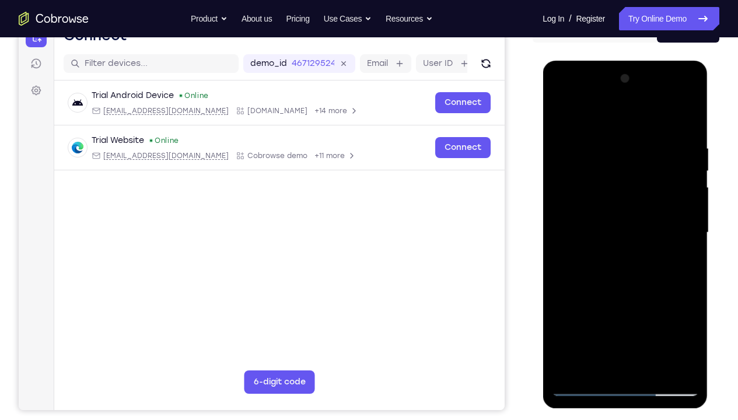
click at [663, 275] on div at bounding box center [624, 232] width 147 height 327
drag, startPoint x: 632, startPoint y: 293, endPoint x: 628, endPoint y: 109, distance: 184.4
click at [628, 109] on div at bounding box center [624, 232] width 147 height 327
drag, startPoint x: 640, startPoint y: 329, endPoint x: 639, endPoint y: 341, distance: 12.3
click at [639, 295] on div at bounding box center [624, 232] width 147 height 327
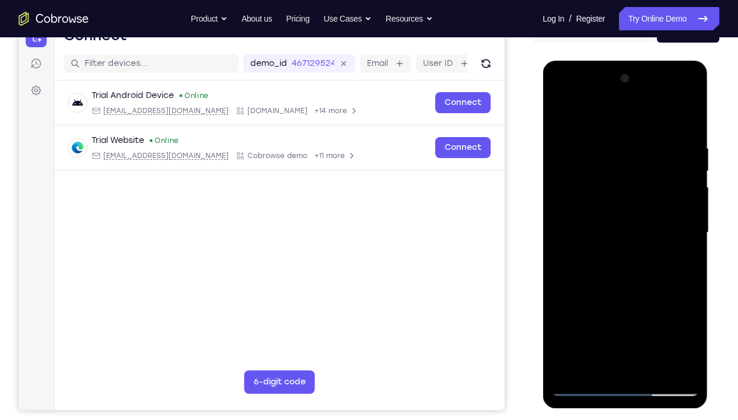
click at [694, 244] on div at bounding box center [624, 232] width 147 height 327
click at [690, 246] on div at bounding box center [624, 232] width 147 height 327
click at [689, 251] on div at bounding box center [624, 232] width 147 height 327
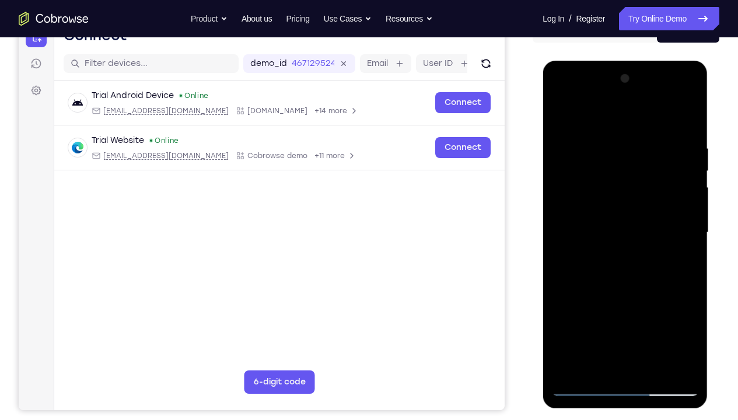
drag, startPoint x: 661, startPoint y: 291, endPoint x: 668, endPoint y: 203, distance: 88.4
click at [668, 203] on div at bounding box center [624, 232] width 147 height 327
drag, startPoint x: 654, startPoint y: 311, endPoint x: 672, endPoint y: 184, distance: 128.0
click at [672, 184] on div at bounding box center [624, 232] width 147 height 327
drag, startPoint x: 658, startPoint y: 292, endPoint x: 664, endPoint y: 235, distance: 57.0
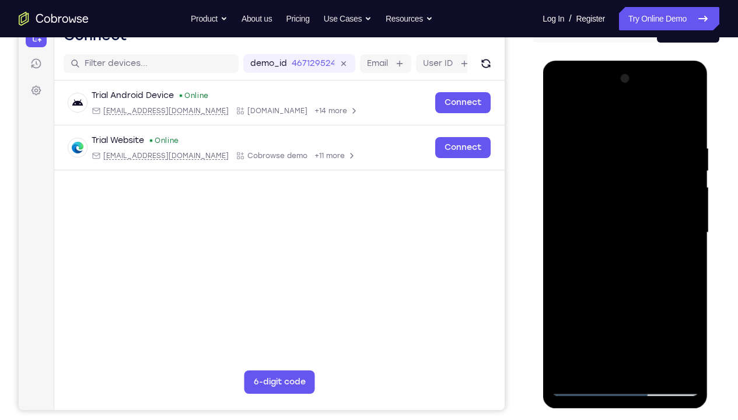
click at [664, 235] on div at bounding box center [624, 232] width 147 height 327
drag, startPoint x: 658, startPoint y: 299, endPoint x: 658, endPoint y: 268, distance: 31.5
click at [658, 268] on div at bounding box center [624, 232] width 147 height 327
drag, startPoint x: 658, startPoint y: 268, endPoint x: 661, endPoint y: 193, distance: 74.8
click at [661, 193] on div at bounding box center [624, 232] width 147 height 327
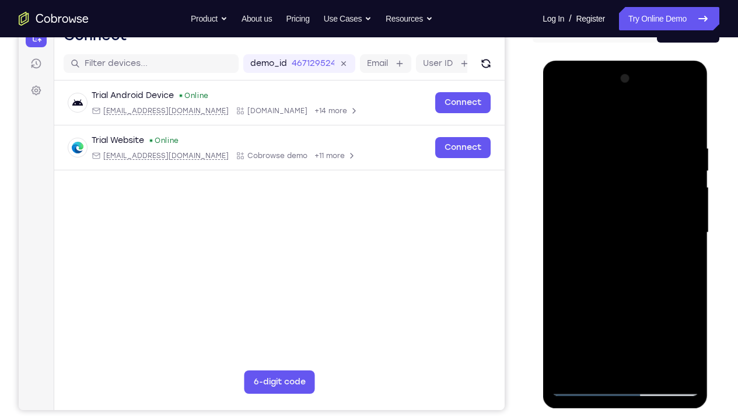
drag, startPoint x: 657, startPoint y: 271, endPoint x: 659, endPoint y: 242, distance: 29.3
click at [659, 242] on div at bounding box center [624, 232] width 147 height 327
drag, startPoint x: 638, startPoint y: 267, endPoint x: 645, endPoint y: 201, distance: 66.9
click at [645, 201] on div at bounding box center [624, 232] width 147 height 327
click at [687, 204] on div at bounding box center [624, 232] width 147 height 327
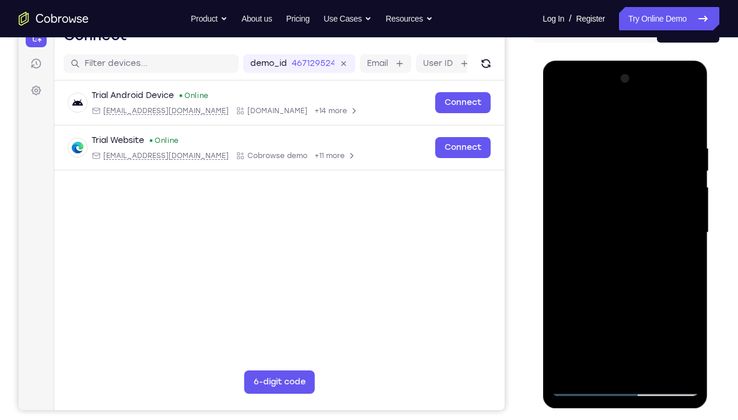
click at [687, 204] on div at bounding box center [624, 232] width 147 height 327
click at [689, 205] on div at bounding box center [624, 232] width 147 height 327
drag, startPoint x: 672, startPoint y: 287, endPoint x: 675, endPoint y: 174, distance: 113.3
click at [675, 174] on div at bounding box center [624, 232] width 147 height 327
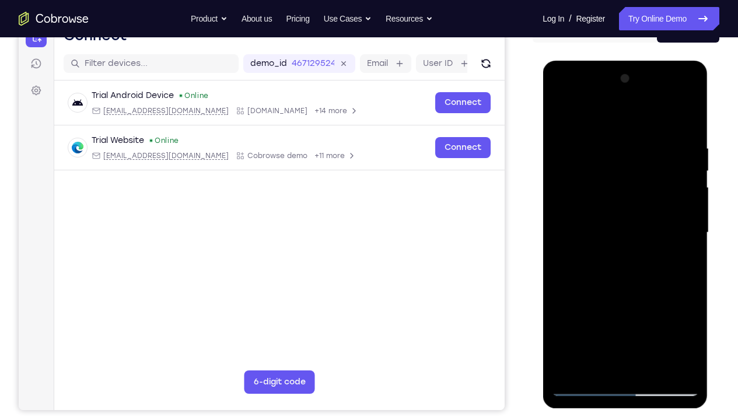
drag, startPoint x: 645, startPoint y: 306, endPoint x: 649, endPoint y: 219, distance: 87.1
click at [649, 219] on div at bounding box center [624, 232] width 147 height 327
drag, startPoint x: 647, startPoint y: 330, endPoint x: 649, endPoint y: 210, distance: 120.2
click at [649, 210] on div at bounding box center [624, 232] width 147 height 327
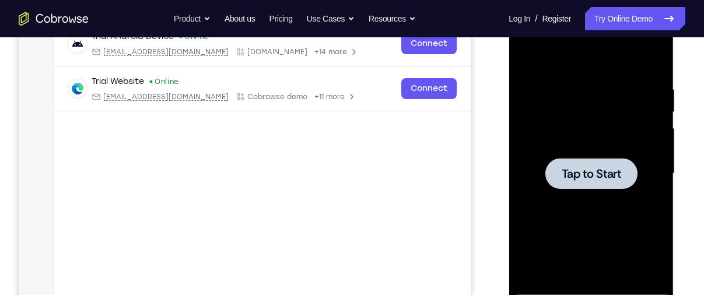
scroll to position [192, 0]
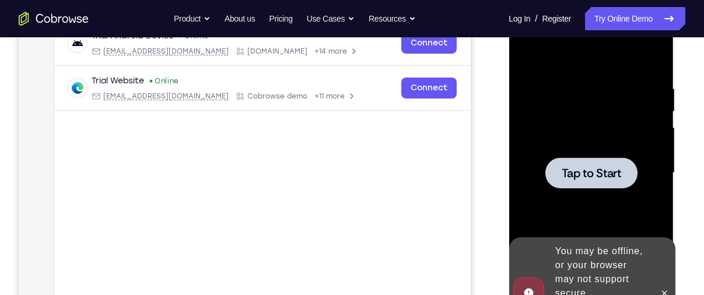
click at [551, 170] on div at bounding box center [591, 173] width 92 height 31
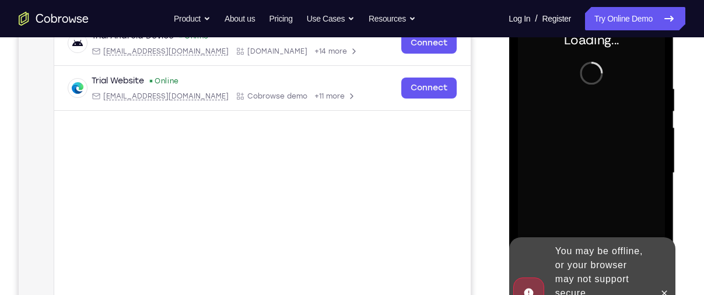
click at [612, 209] on div at bounding box center [591, 173] width 147 height 327
click at [603, 240] on div "You may be offline, or your browser may not support secure WebSockets. More inf…" at bounding box center [601, 293] width 102 height 107
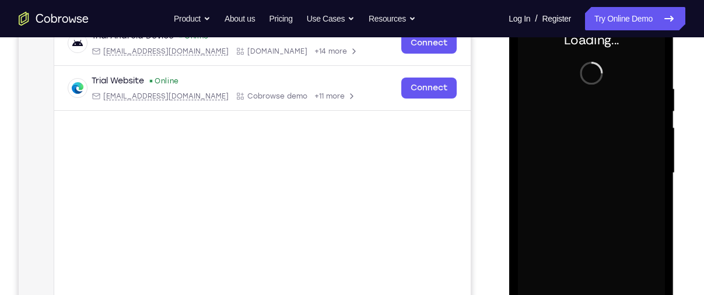
drag, startPoint x: 539, startPoint y: 146, endPoint x: 942, endPoint y: 120, distance: 404.1
click at [539, 146] on div at bounding box center [591, 173] width 147 height 327
click at [583, 131] on div at bounding box center [591, 173] width 147 height 327
drag, startPoint x: 1005, startPoint y: 69, endPoint x: 583, endPoint y: 131, distance: 426.4
click at [583, 131] on div at bounding box center [591, 173] width 147 height 327
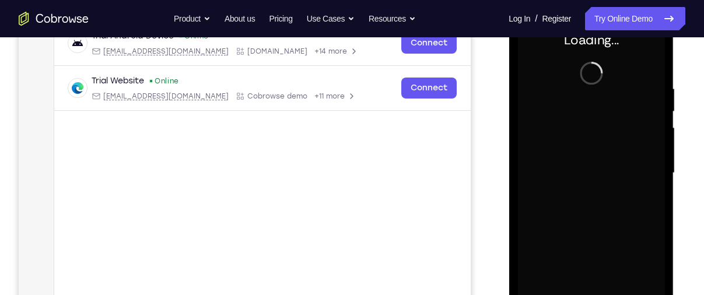
click at [583, 131] on div at bounding box center [591, 173] width 147 height 327
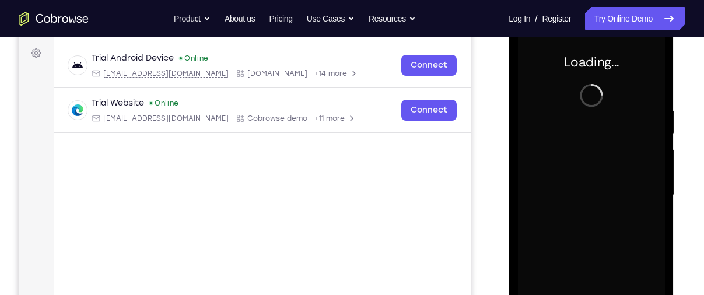
scroll to position [170, 0]
click at [592, 160] on div at bounding box center [591, 195] width 147 height 327
click at [640, 206] on div at bounding box center [591, 195] width 147 height 327
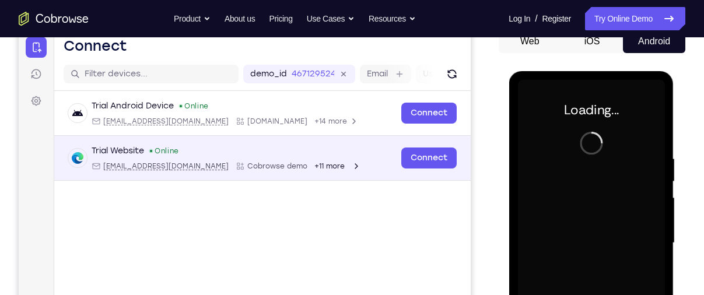
scroll to position [121, 0]
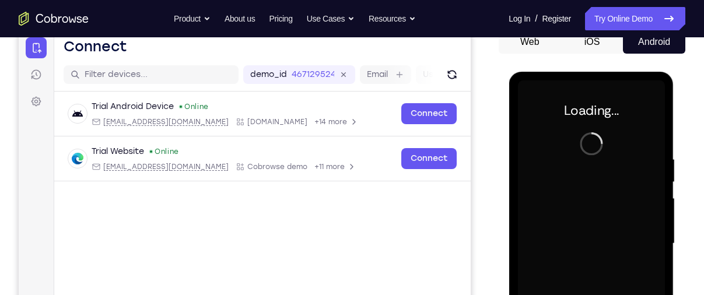
click at [580, 45] on button "iOS" at bounding box center [592, 41] width 62 height 23
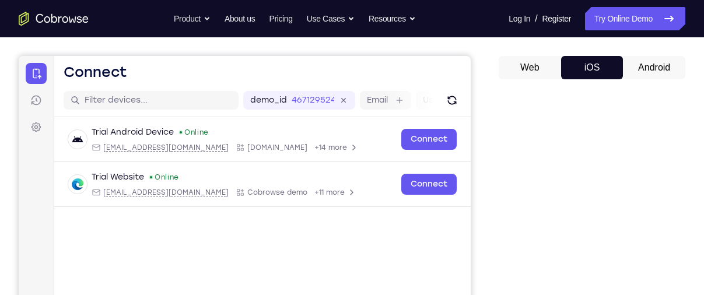
scroll to position [93, 0]
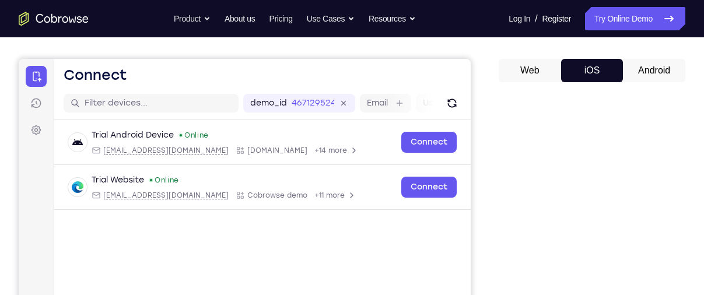
click at [642, 61] on button "Android" at bounding box center [654, 70] width 62 height 23
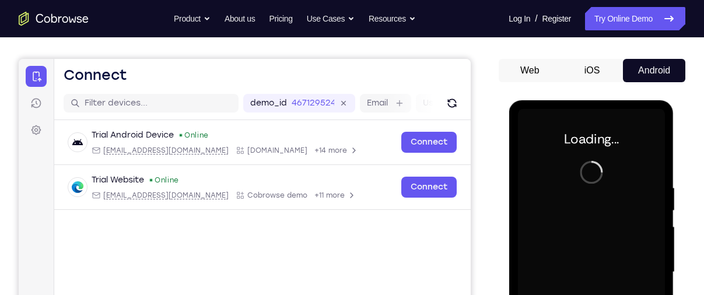
click at [604, 62] on button "iOS" at bounding box center [592, 70] width 62 height 23
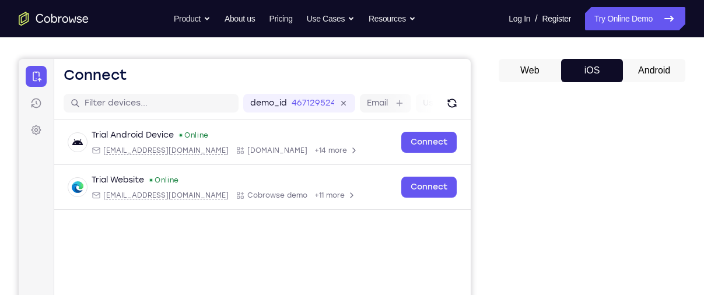
click at [649, 62] on button "Android" at bounding box center [654, 70] width 62 height 23
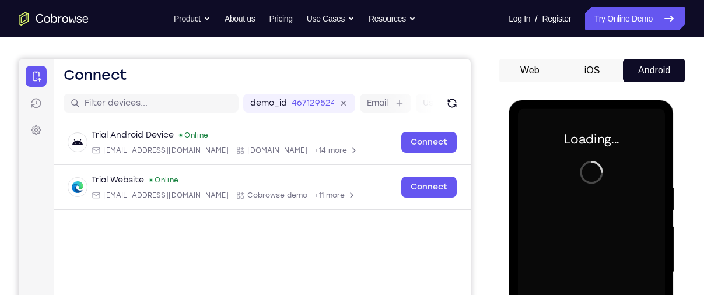
click at [526, 64] on button "Web" at bounding box center [530, 70] width 62 height 23
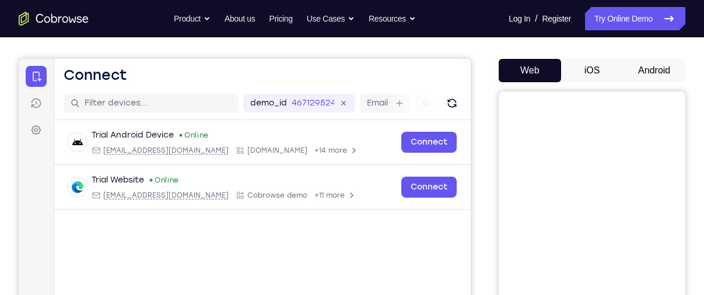
click at [622, 62] on button "iOS" at bounding box center [592, 70] width 62 height 23
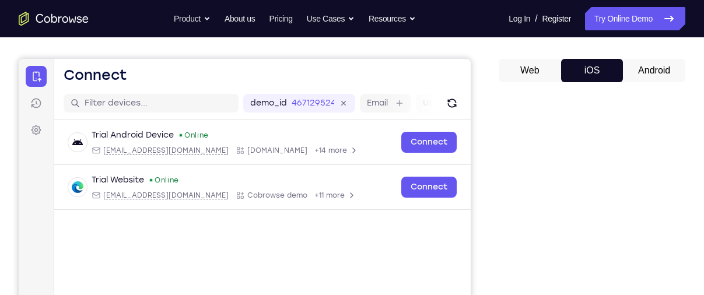
click at [641, 64] on button "Android" at bounding box center [654, 70] width 62 height 23
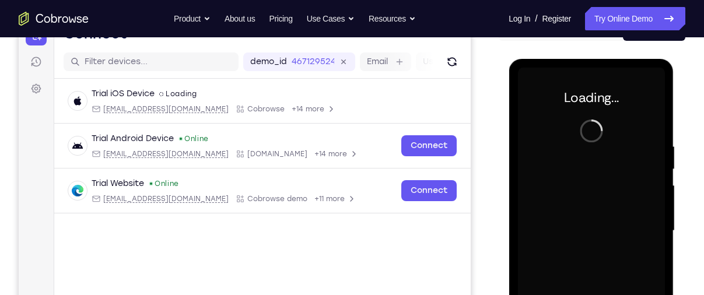
scroll to position [0, 0]
click at [561, 139] on div at bounding box center [591, 231] width 147 height 327
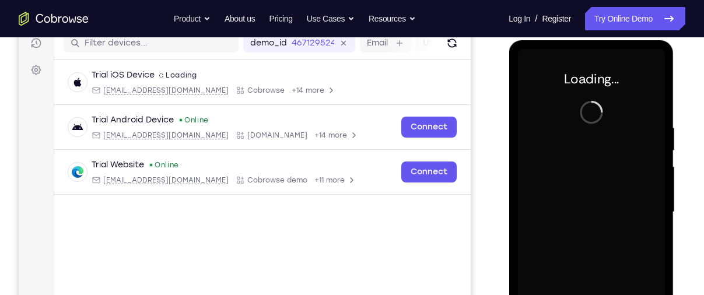
scroll to position [222, 0]
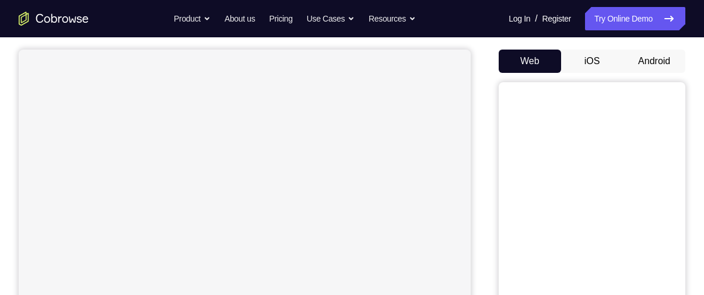
scroll to position [102, 0]
click at [653, 60] on button "Android" at bounding box center [654, 61] width 62 height 23
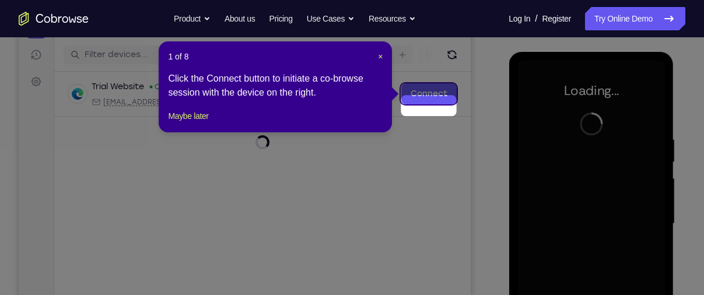
scroll to position [129, 0]
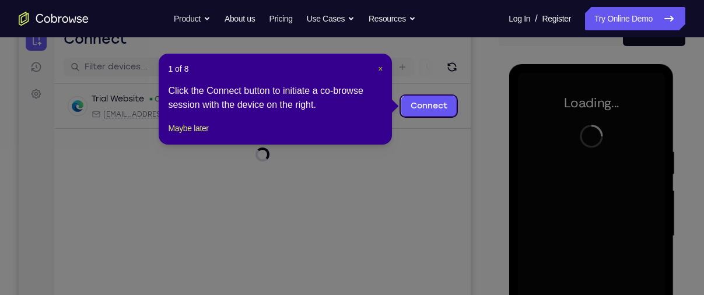
click at [381, 70] on span "×" at bounding box center [380, 68] width 5 height 9
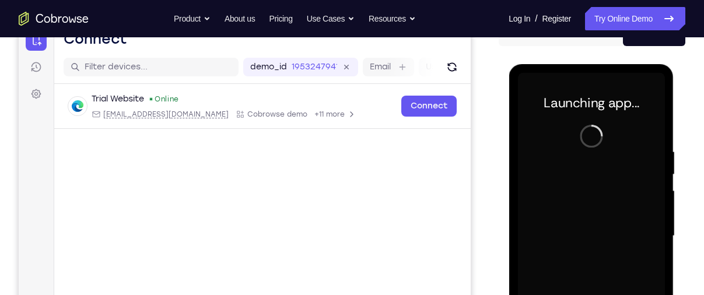
click at [606, 166] on div at bounding box center [591, 236] width 147 height 327
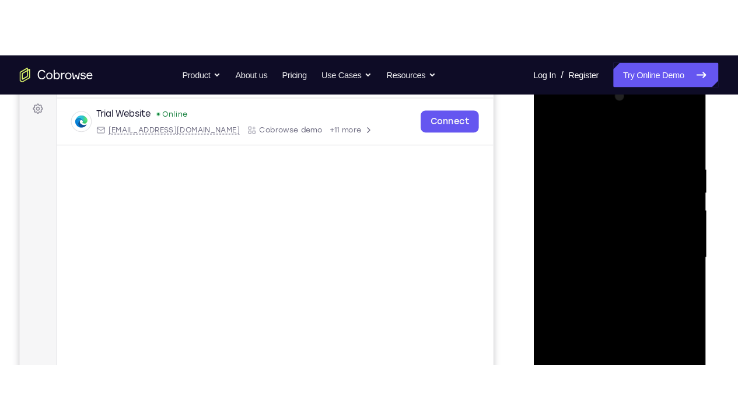
scroll to position [173, 0]
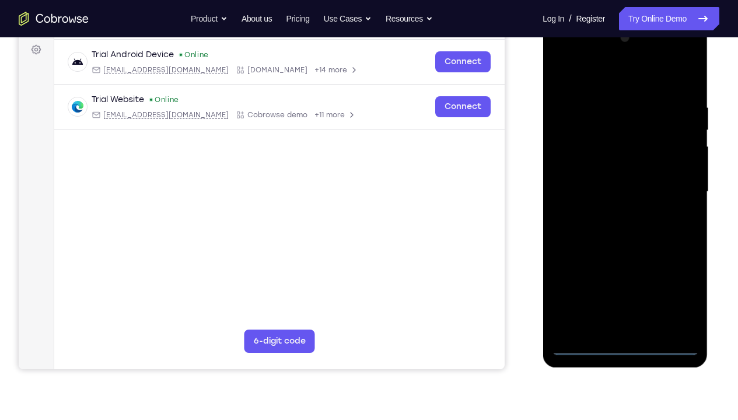
click at [629, 295] on div at bounding box center [624, 192] width 147 height 327
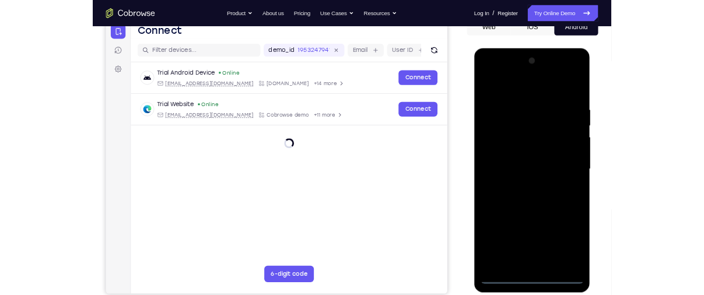
scroll to position [124, 0]
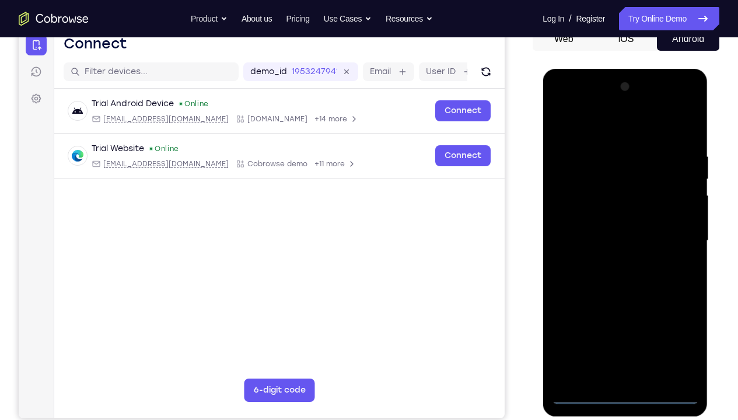
click at [677, 295] on div at bounding box center [624, 241] width 147 height 327
click at [617, 123] on div at bounding box center [624, 241] width 147 height 327
click at [679, 235] on div at bounding box center [624, 241] width 147 height 327
click at [615, 295] on div at bounding box center [624, 241] width 147 height 327
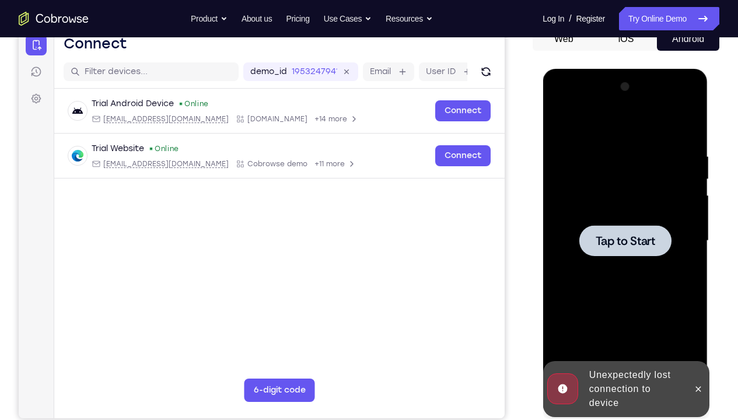
click at [621, 251] on div at bounding box center [625, 240] width 92 height 31
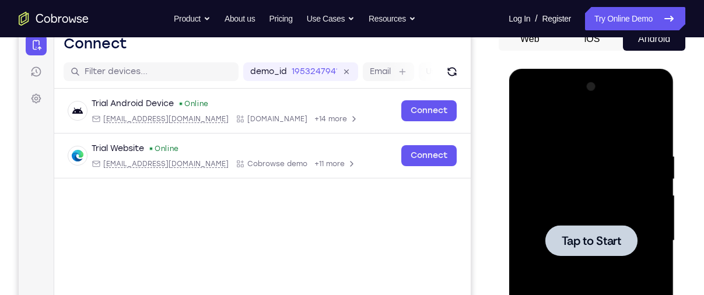
click at [572, 137] on div at bounding box center [591, 241] width 147 height 327
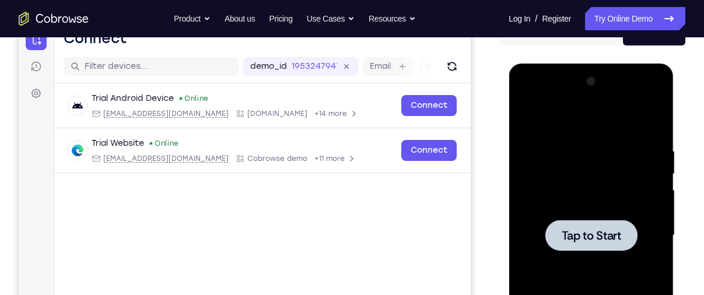
scroll to position [179, 0]
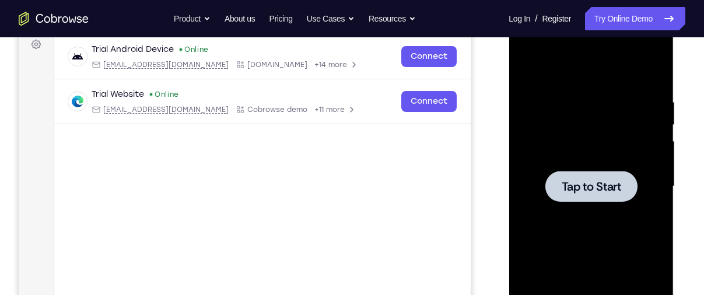
click at [572, 136] on div at bounding box center [591, 186] width 147 height 327
click at [605, 195] on div at bounding box center [591, 186] width 92 height 31
click at [580, 191] on span "Tap to Start" at bounding box center [591, 187] width 60 height 12
drag, startPoint x: 566, startPoint y: 179, endPoint x: 637, endPoint y: 155, distance: 75.1
click at [637, 155] on div at bounding box center [591, 186] width 147 height 327
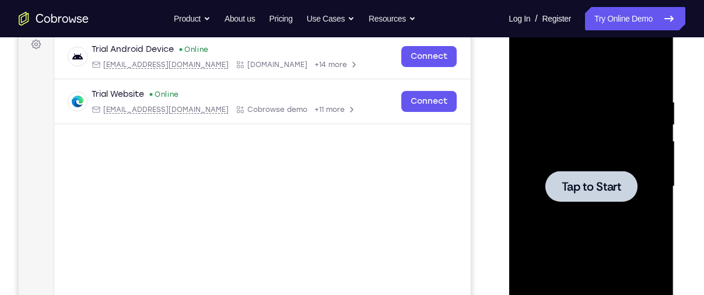
click at [591, 156] on div at bounding box center [591, 186] width 147 height 327
